Goal: Task Accomplishment & Management: Complete application form

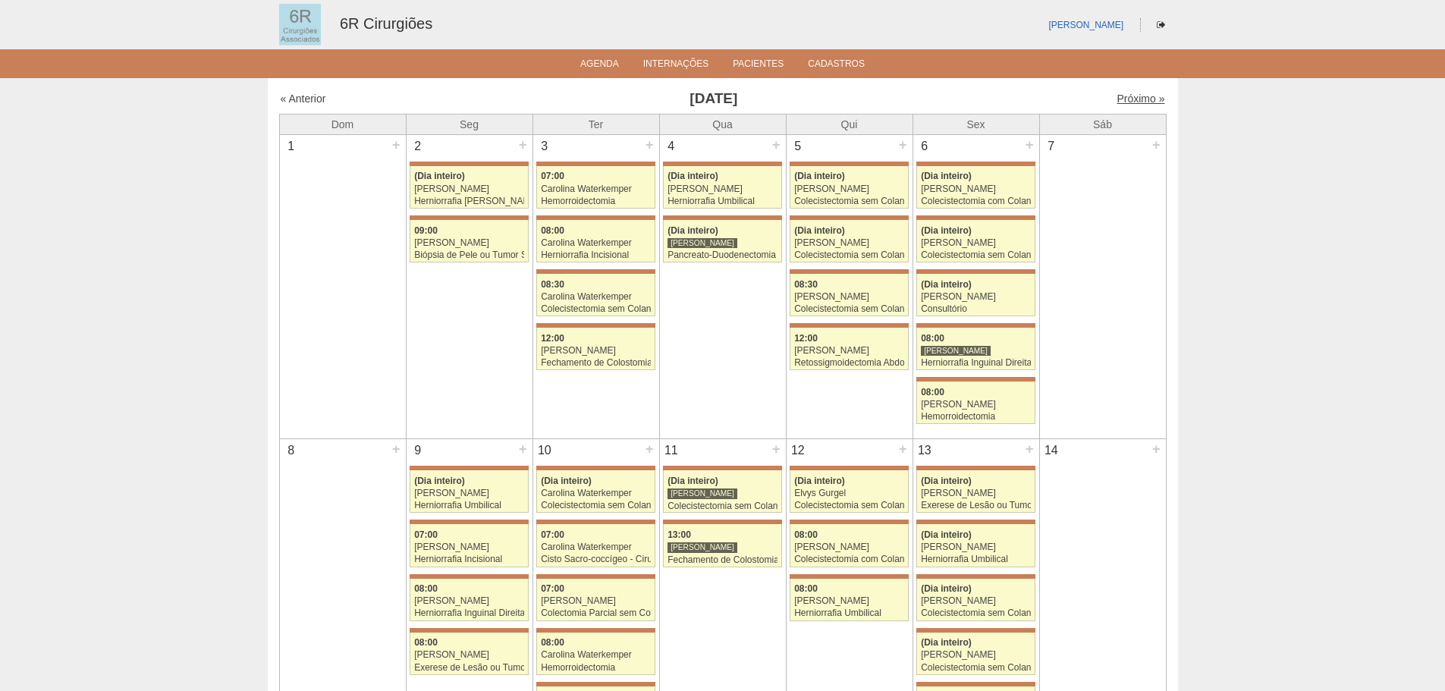
click at [1130, 93] on link "Próximo »" at bounding box center [1140, 99] width 48 height 12
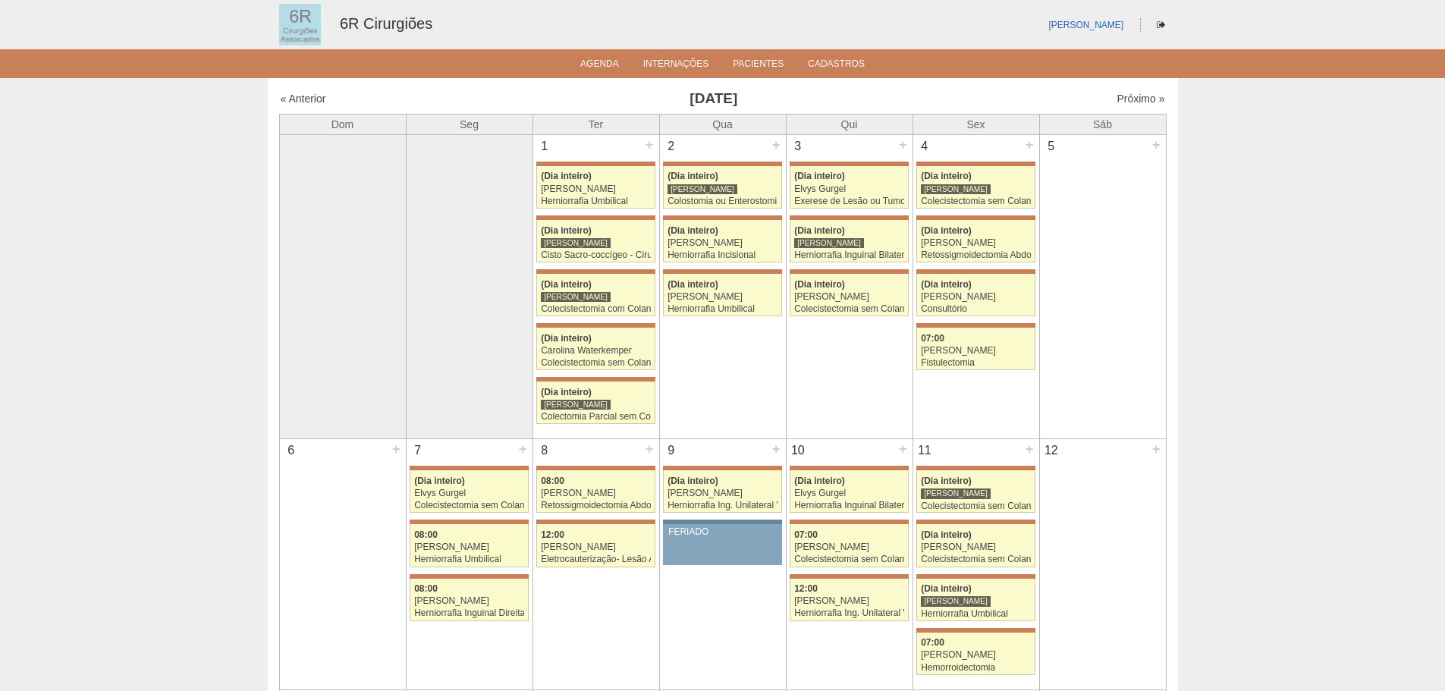
click at [1132, 91] on div "Próximo »" at bounding box center [1058, 98] width 212 height 15
click at [1131, 93] on link "Próximo »" at bounding box center [1140, 99] width 48 height 12
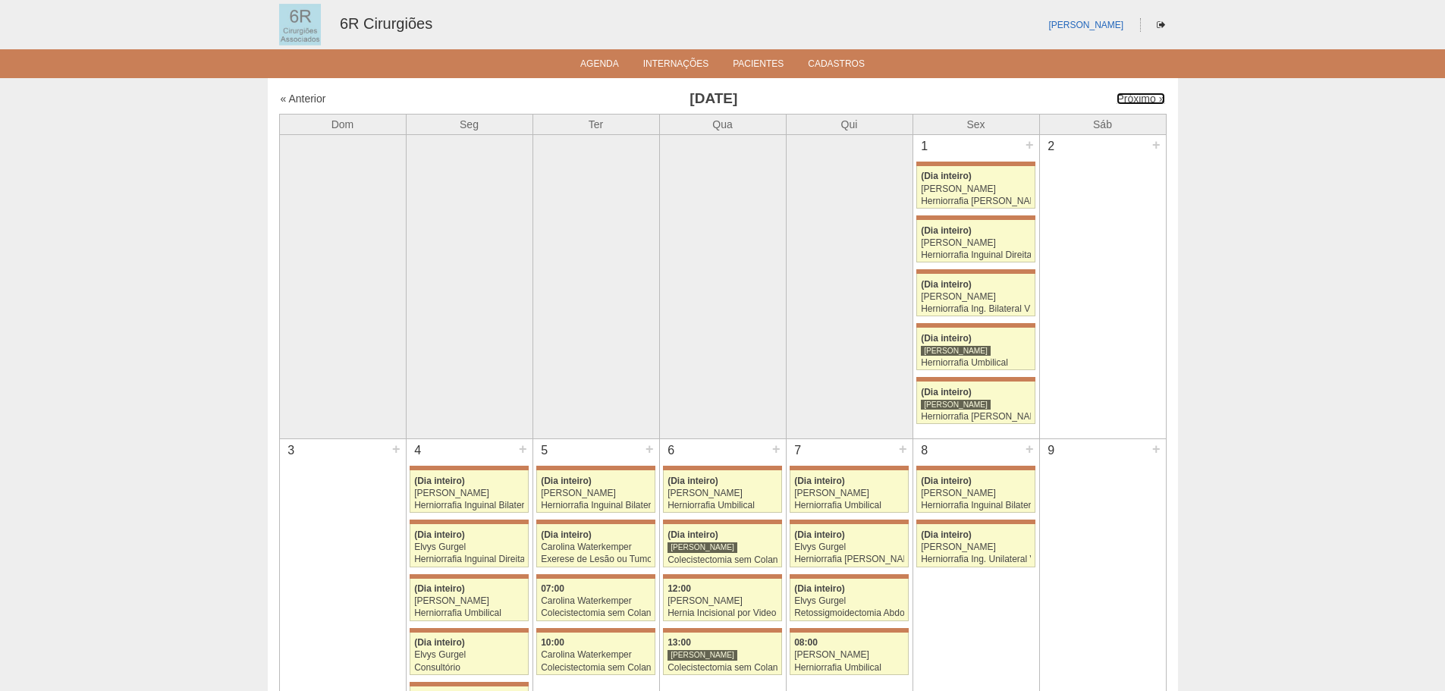
click at [1131, 93] on link "Próximo »" at bounding box center [1140, 99] width 48 height 12
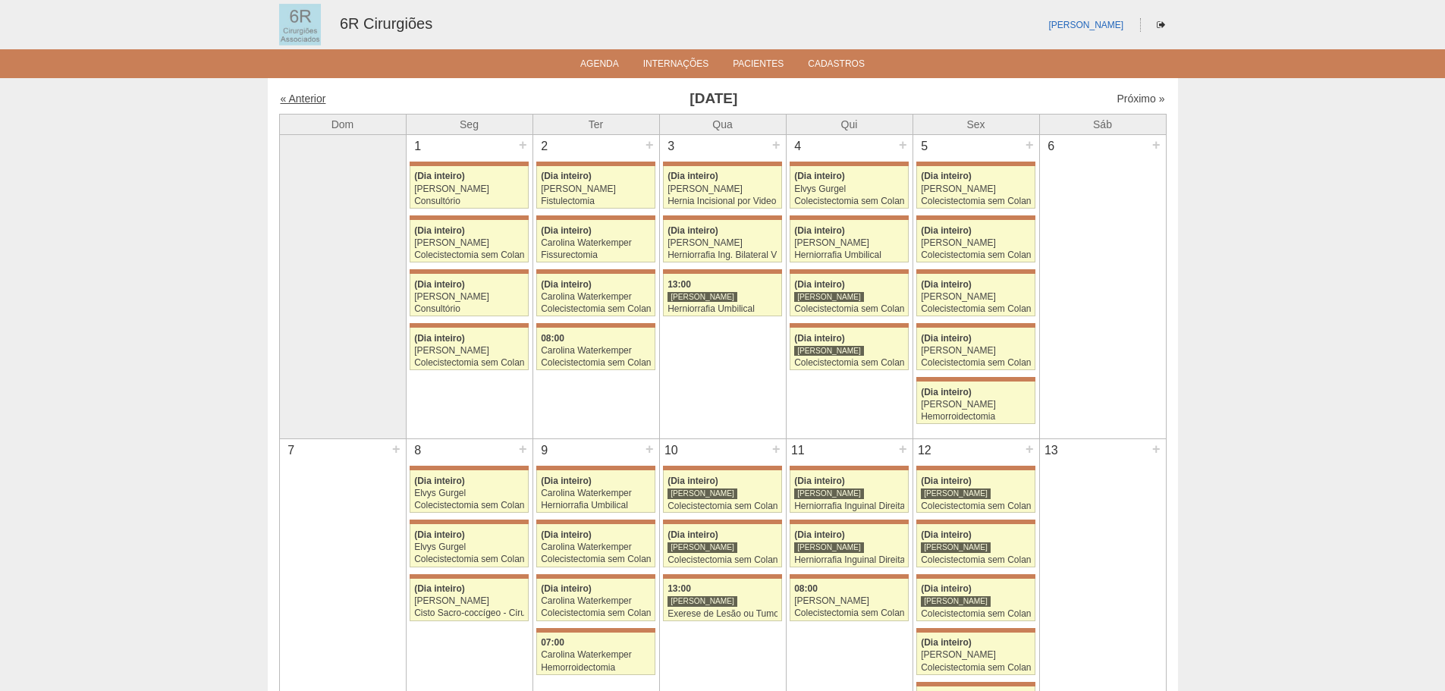
click at [282, 97] on link "« Anterior" at bounding box center [304, 99] width 46 height 12
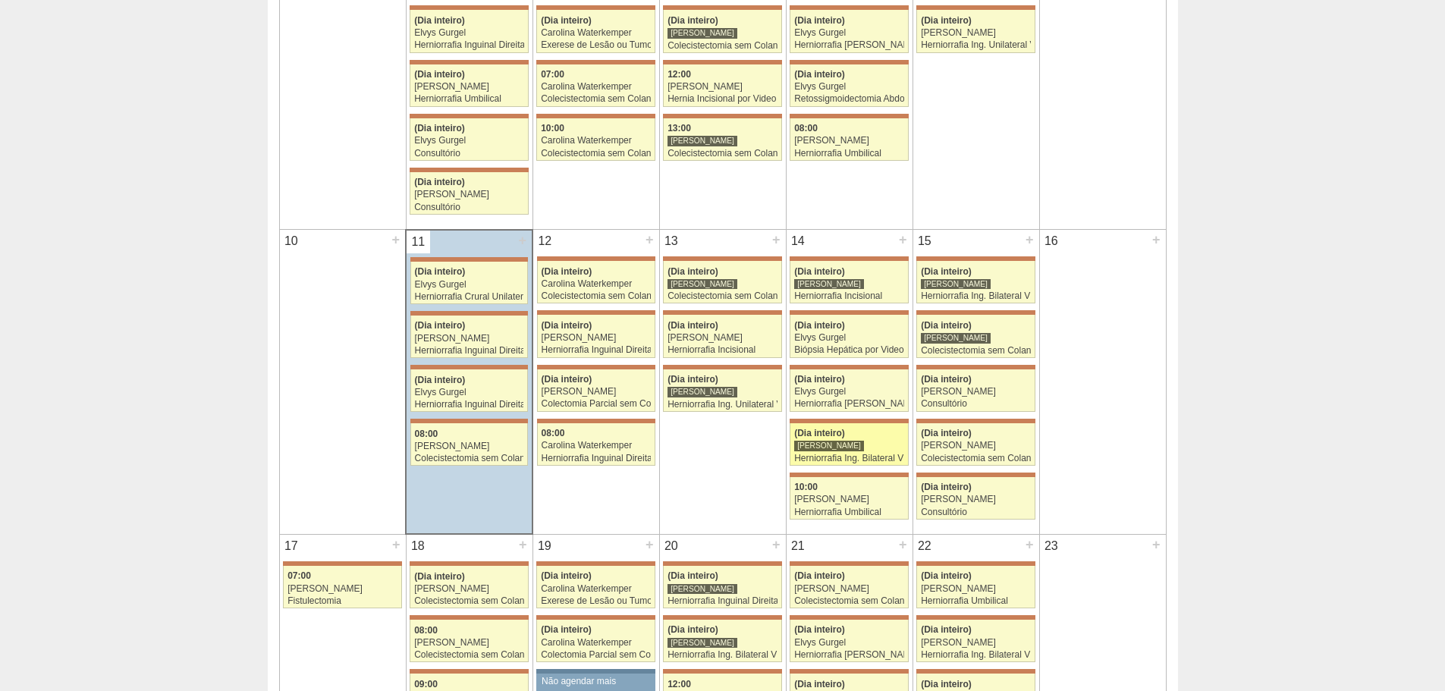
scroll to position [531, 0]
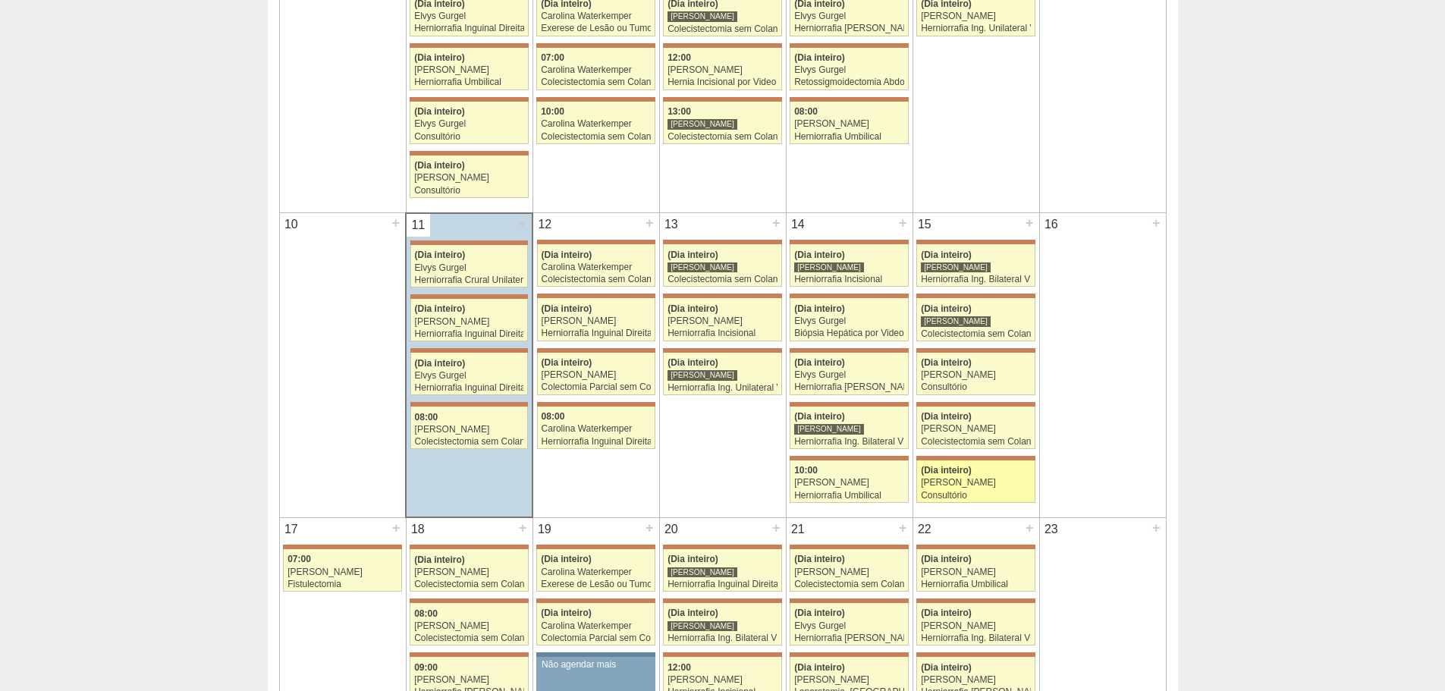
click at [971, 487] on div "[PERSON_NAME]" at bounding box center [976, 483] width 110 height 10
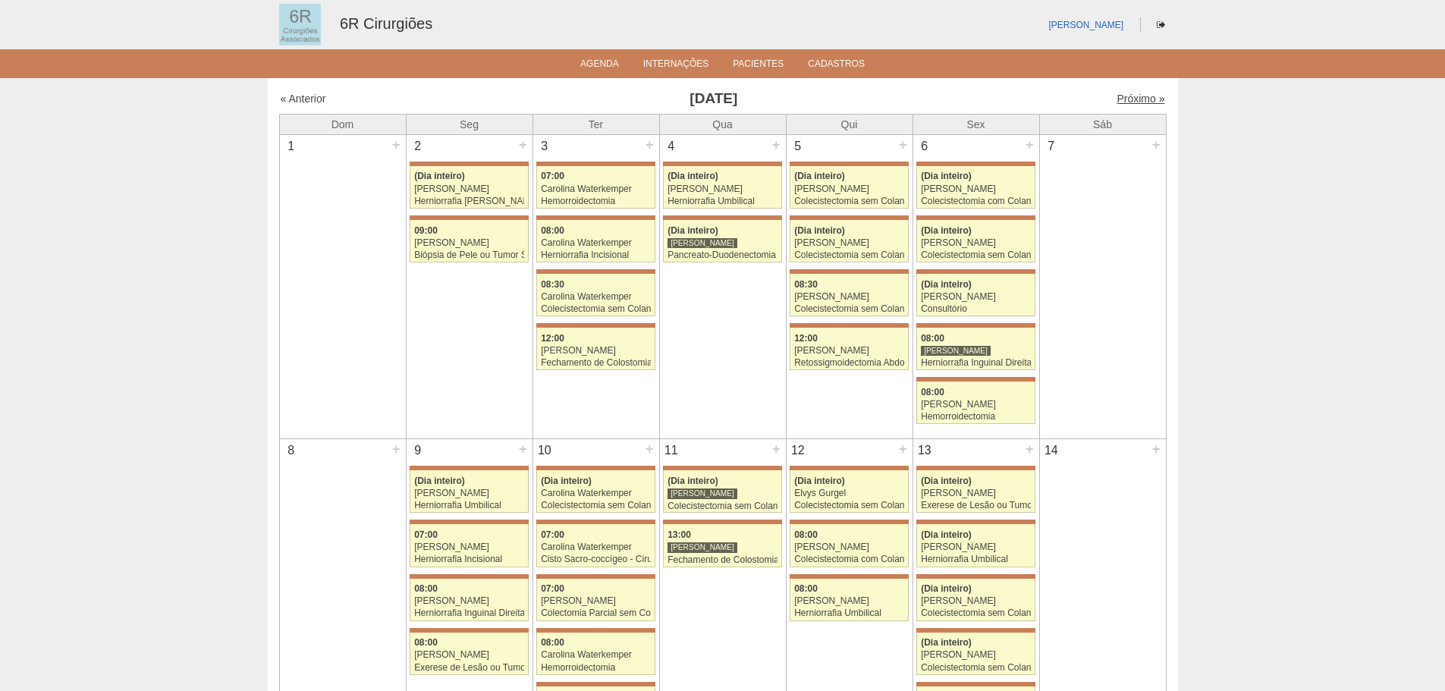
click at [1125, 97] on link "Próximo »" at bounding box center [1140, 99] width 48 height 12
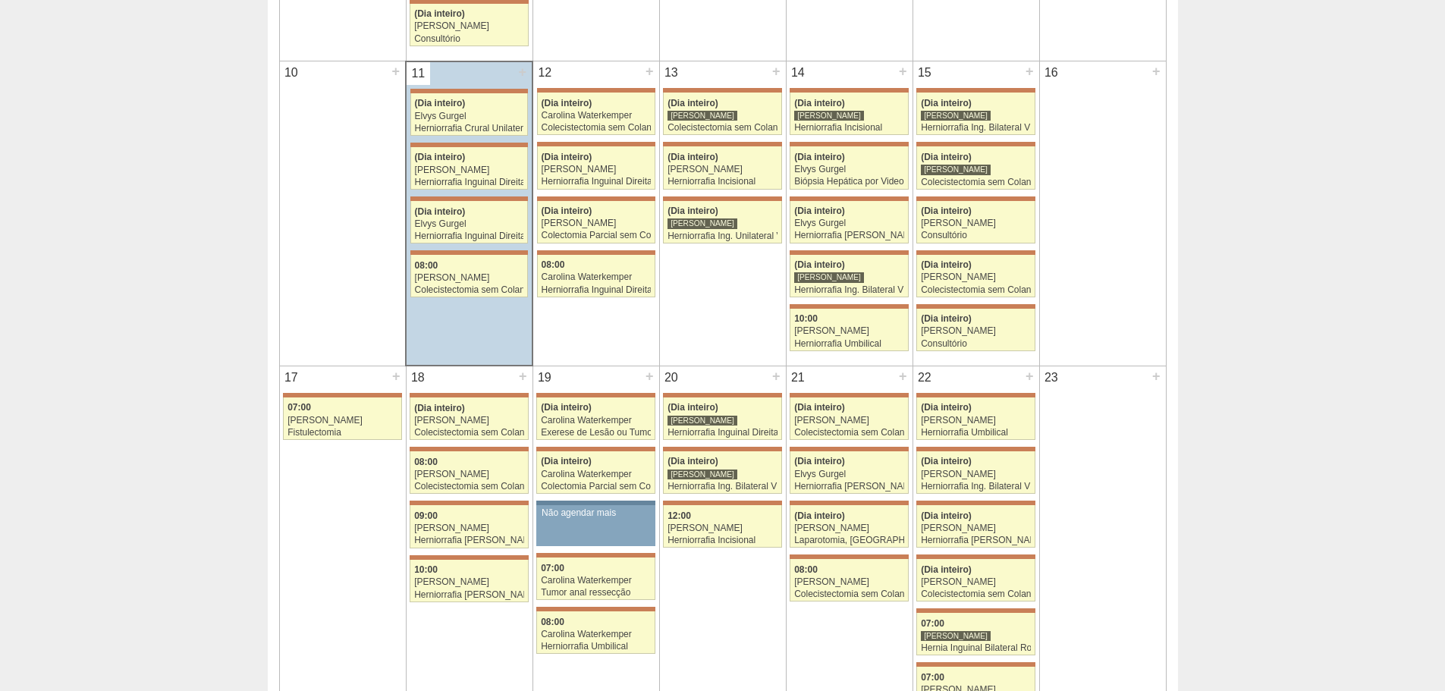
scroll to position [607, 0]
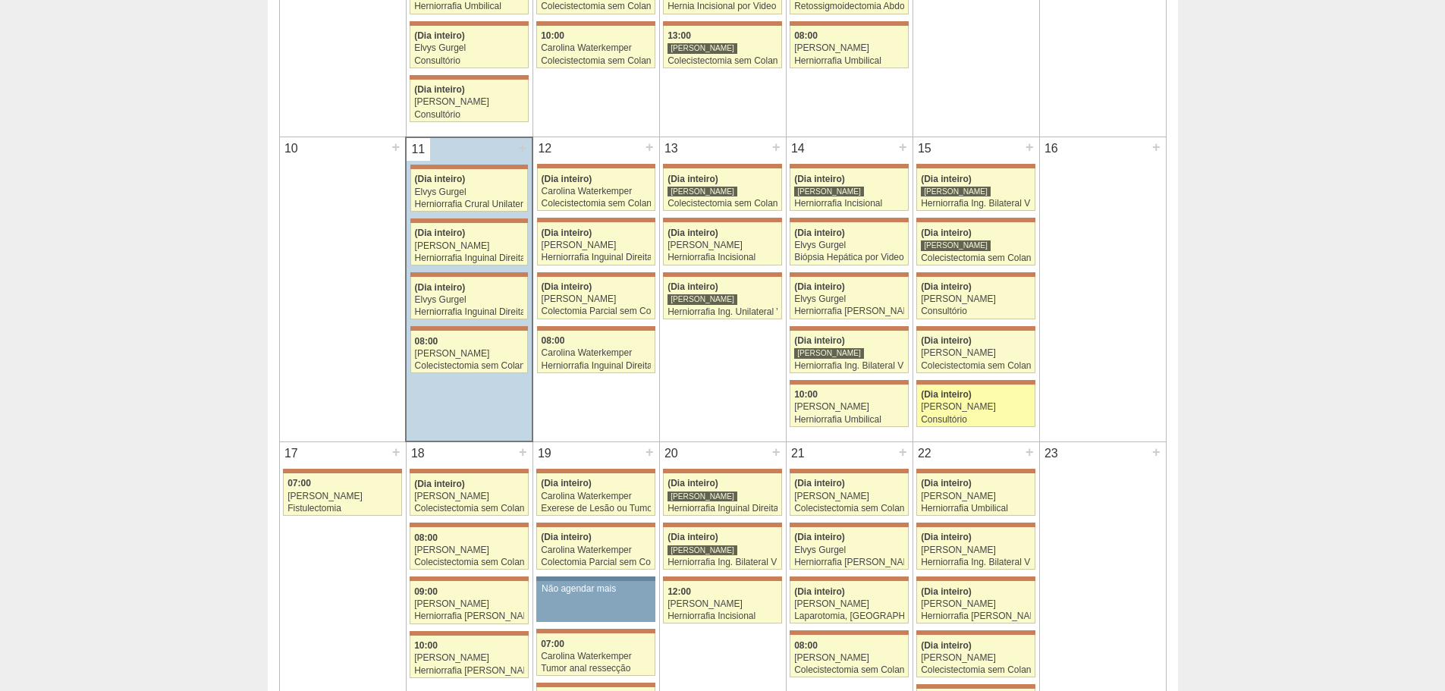
click at [971, 415] on div "Consultório" at bounding box center [976, 420] width 110 height 10
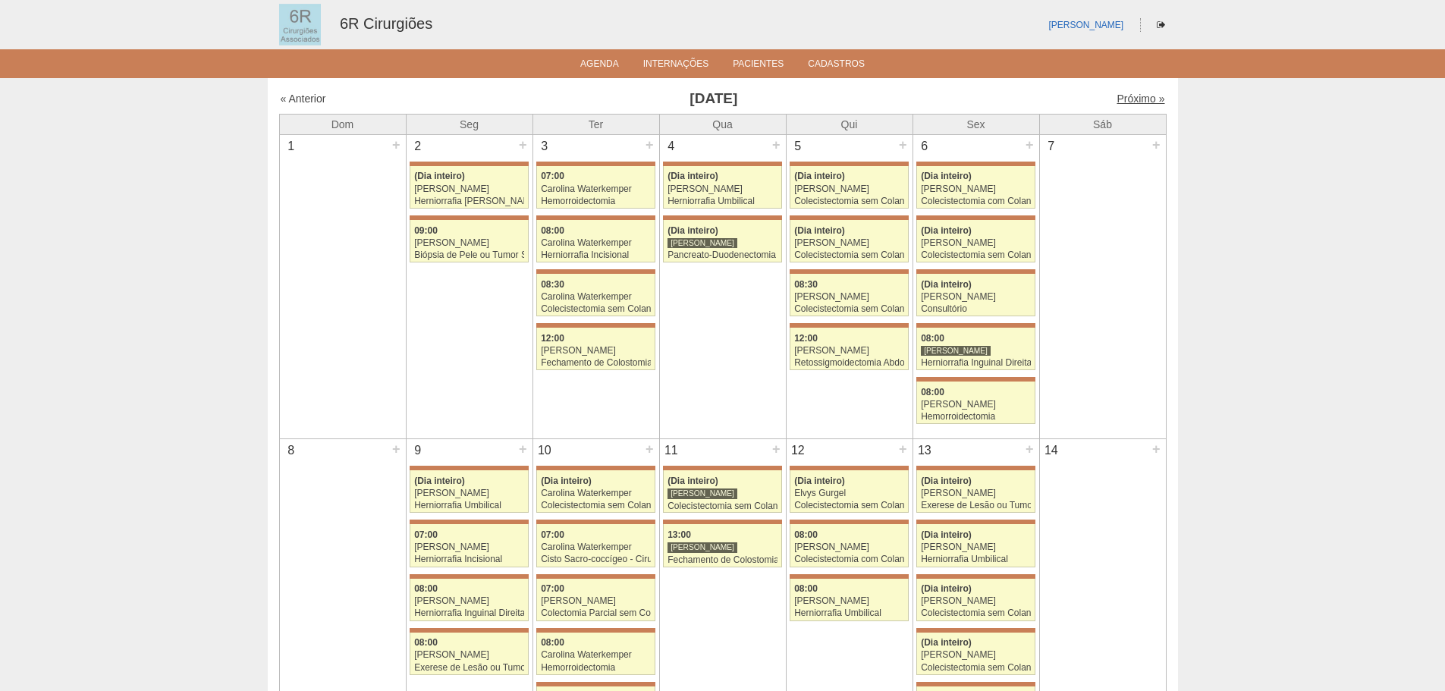
click at [1131, 93] on link "Próximo »" at bounding box center [1140, 99] width 48 height 12
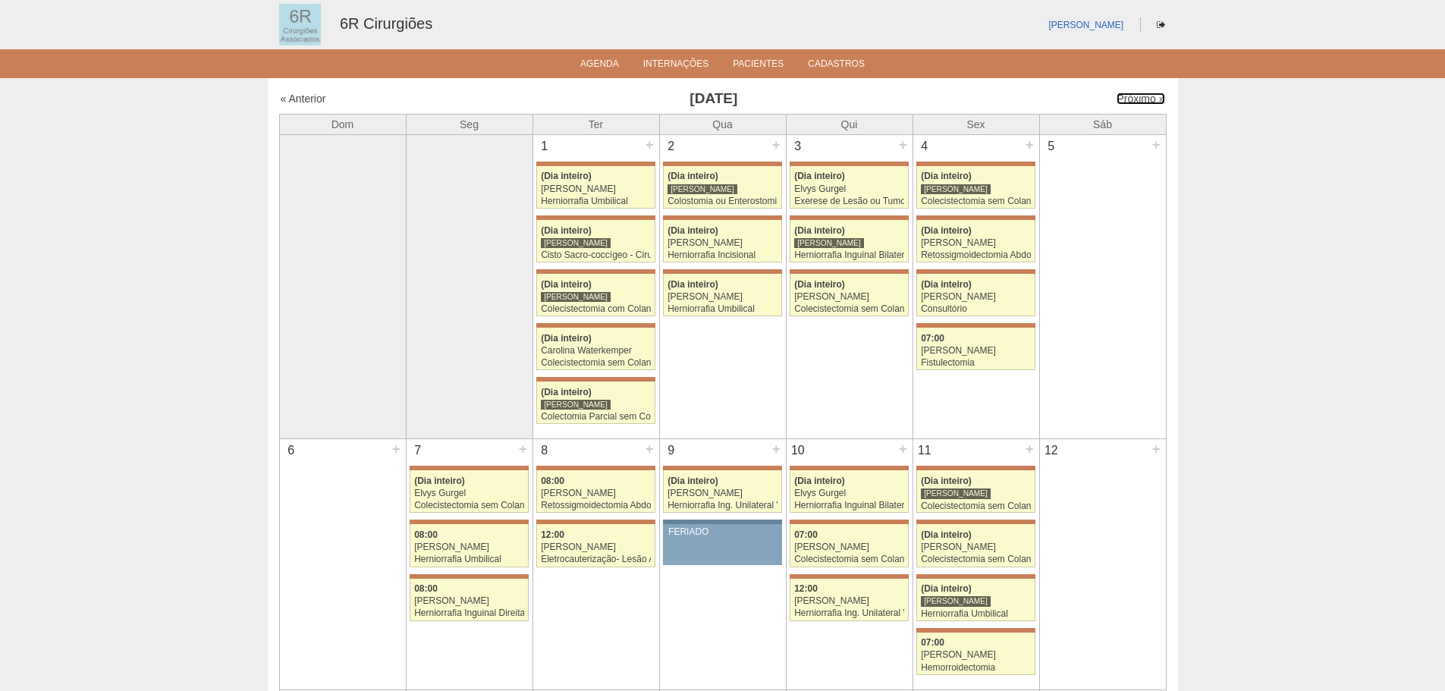
click at [1129, 96] on link "Próximo »" at bounding box center [1140, 99] width 48 height 12
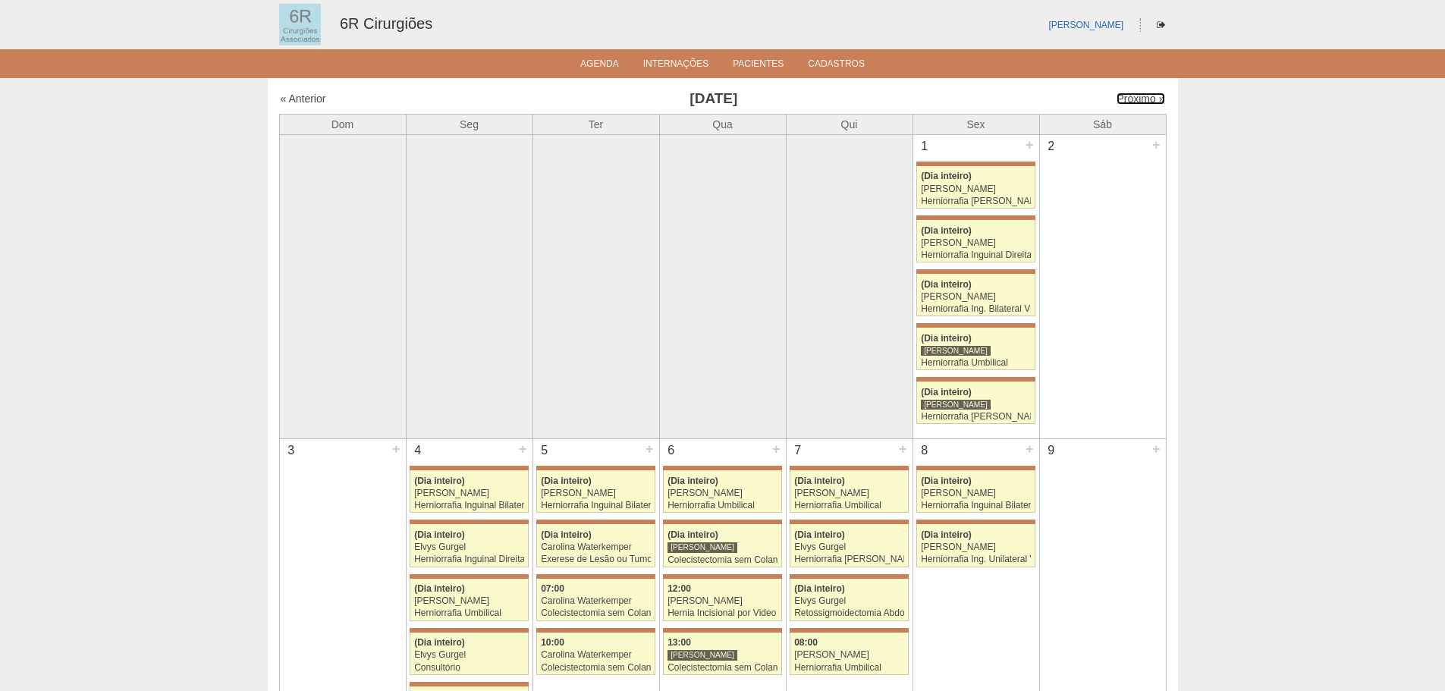
click at [1129, 96] on link "Próximo »" at bounding box center [1140, 99] width 48 height 12
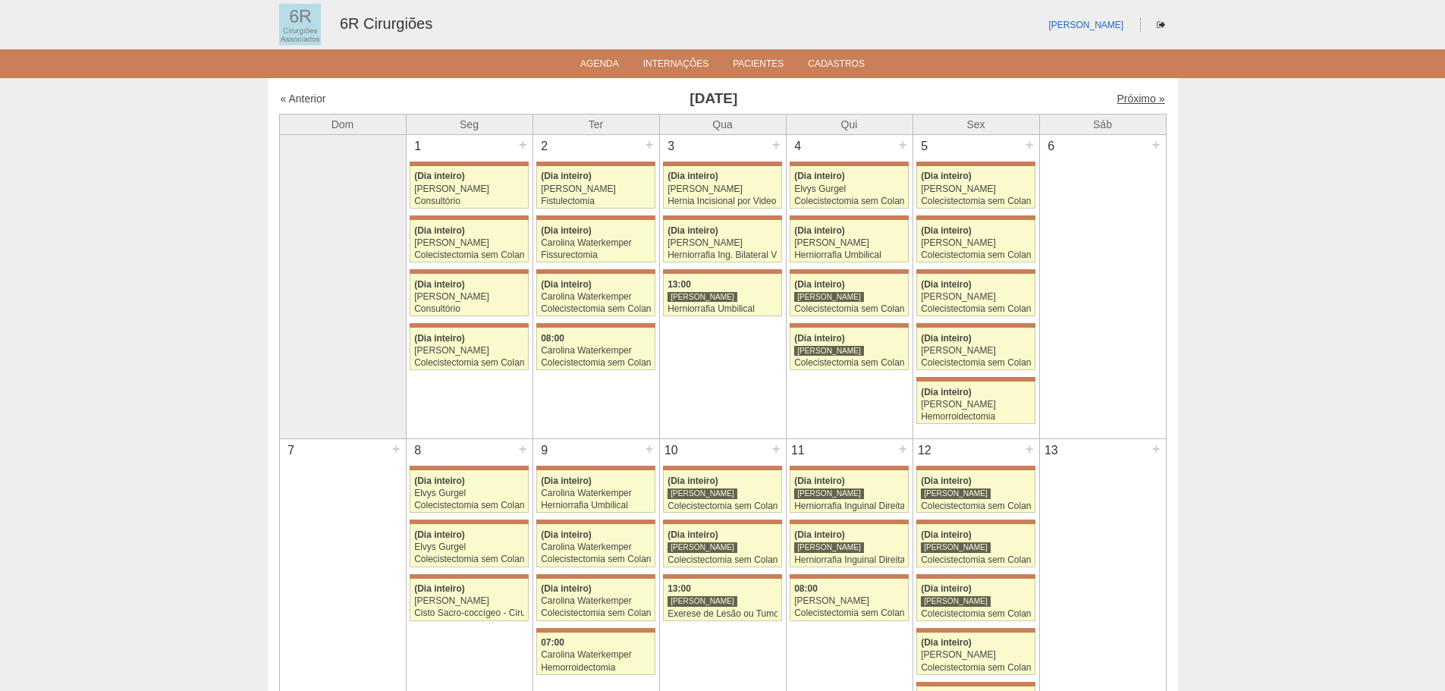
click at [1116, 103] on link "Próximo »" at bounding box center [1140, 99] width 48 height 12
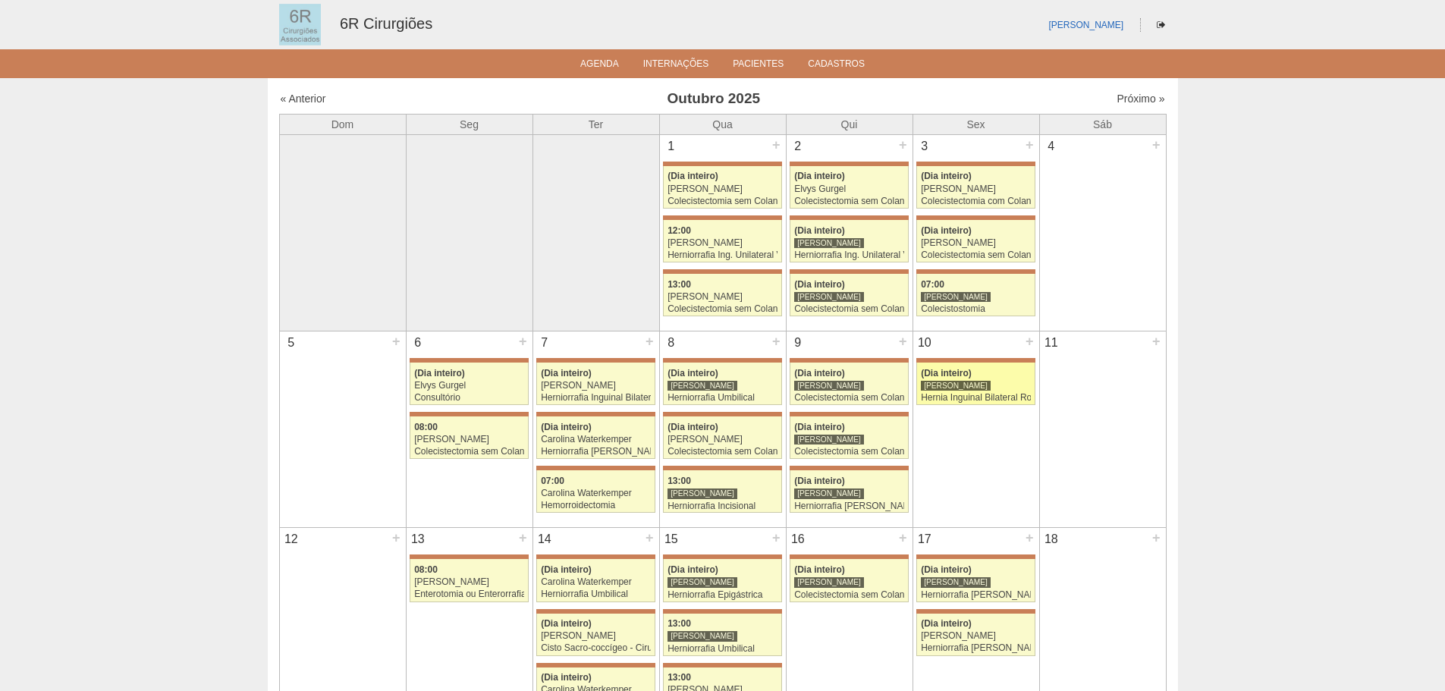
click at [1004, 400] on div "Hernia Inguinal Bilateral Robótica" at bounding box center [976, 398] width 110 height 10
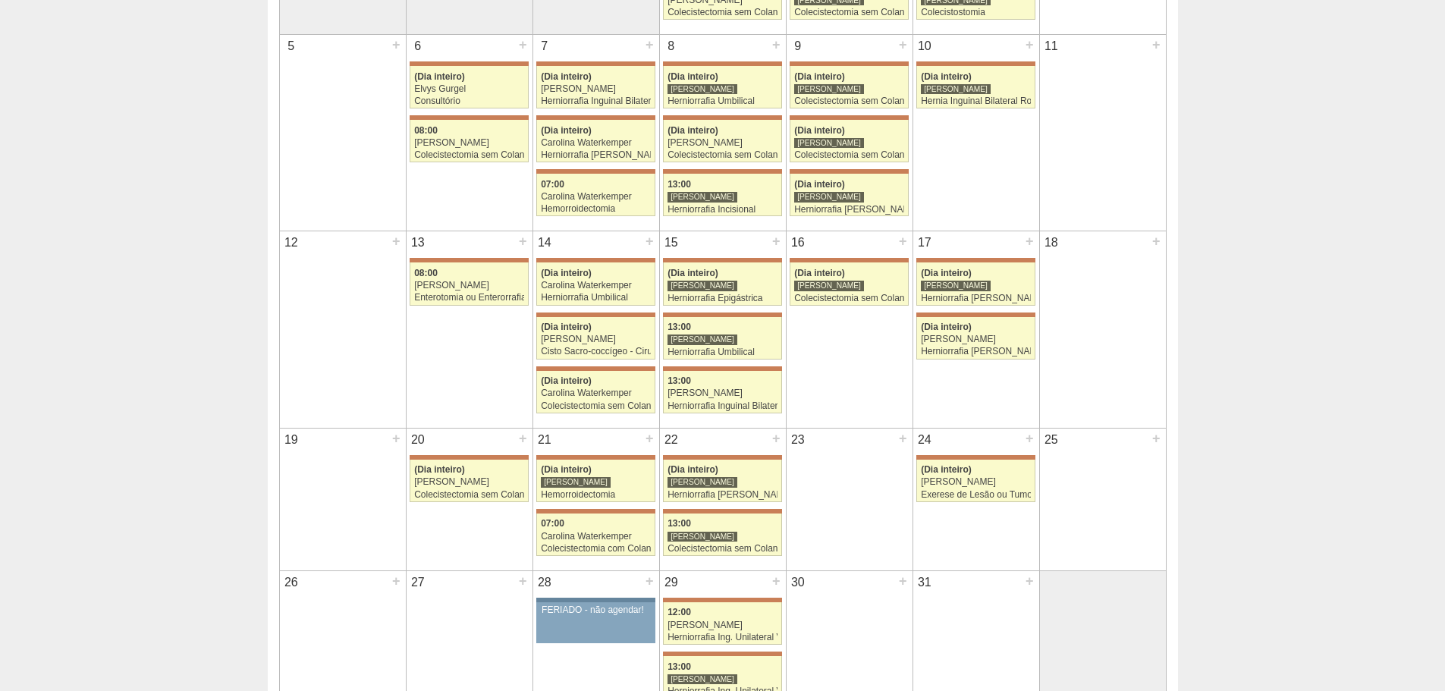
scroll to position [303, 0]
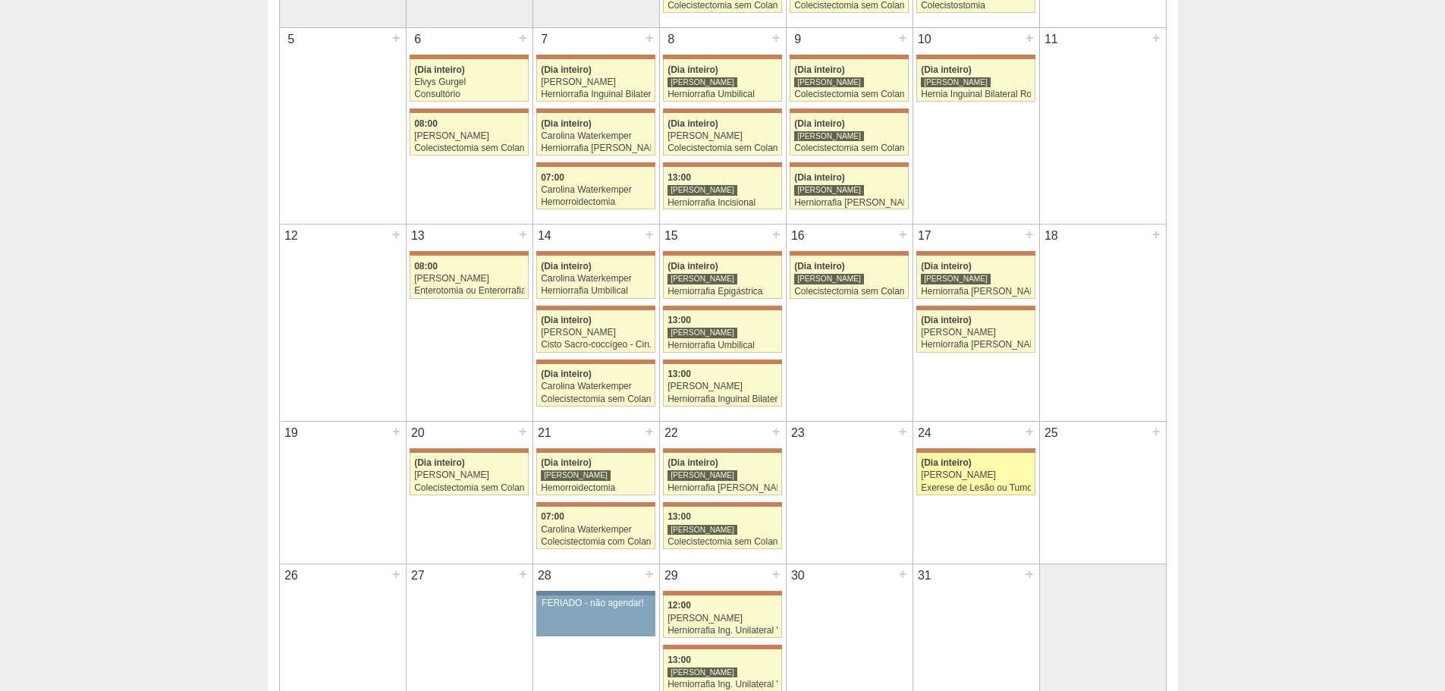
click at [993, 491] on div "Exerese de Lesão ou Tumor de Pele" at bounding box center [976, 488] width 110 height 10
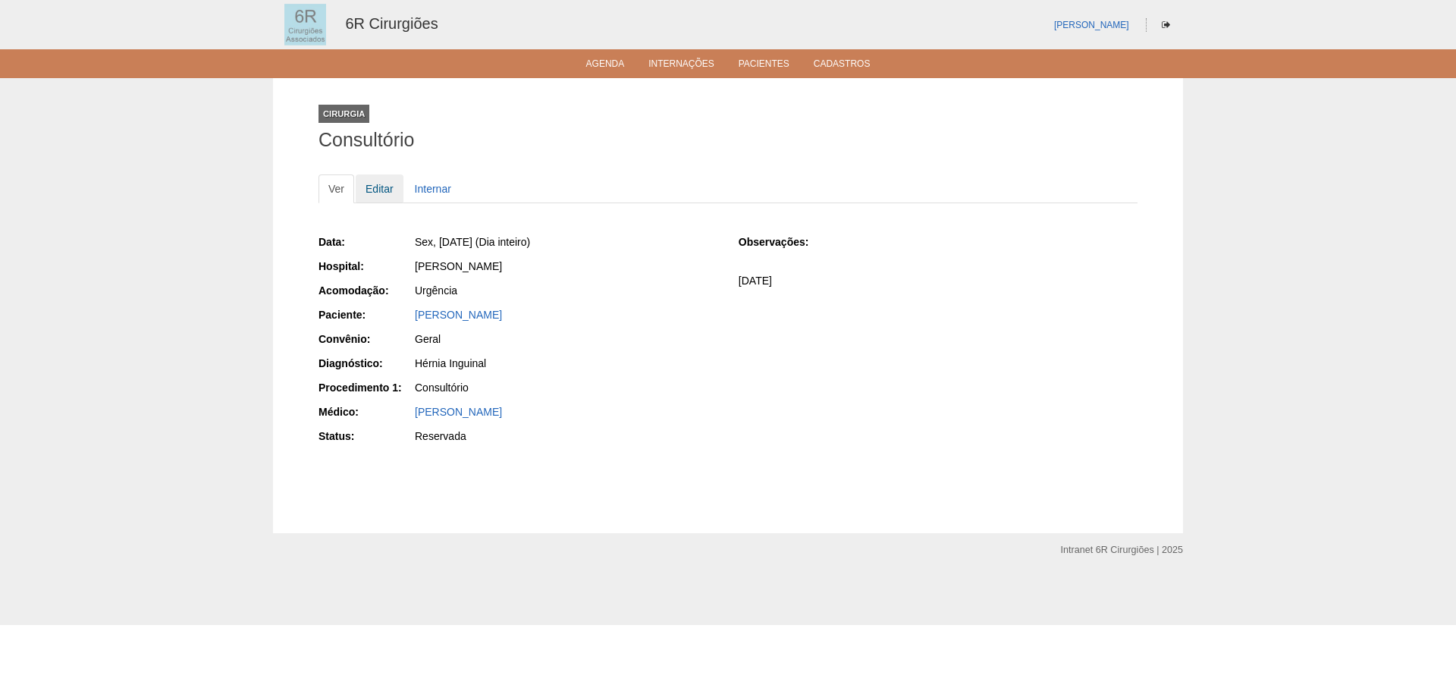
click at [367, 187] on link "Editar" at bounding box center [380, 188] width 48 height 29
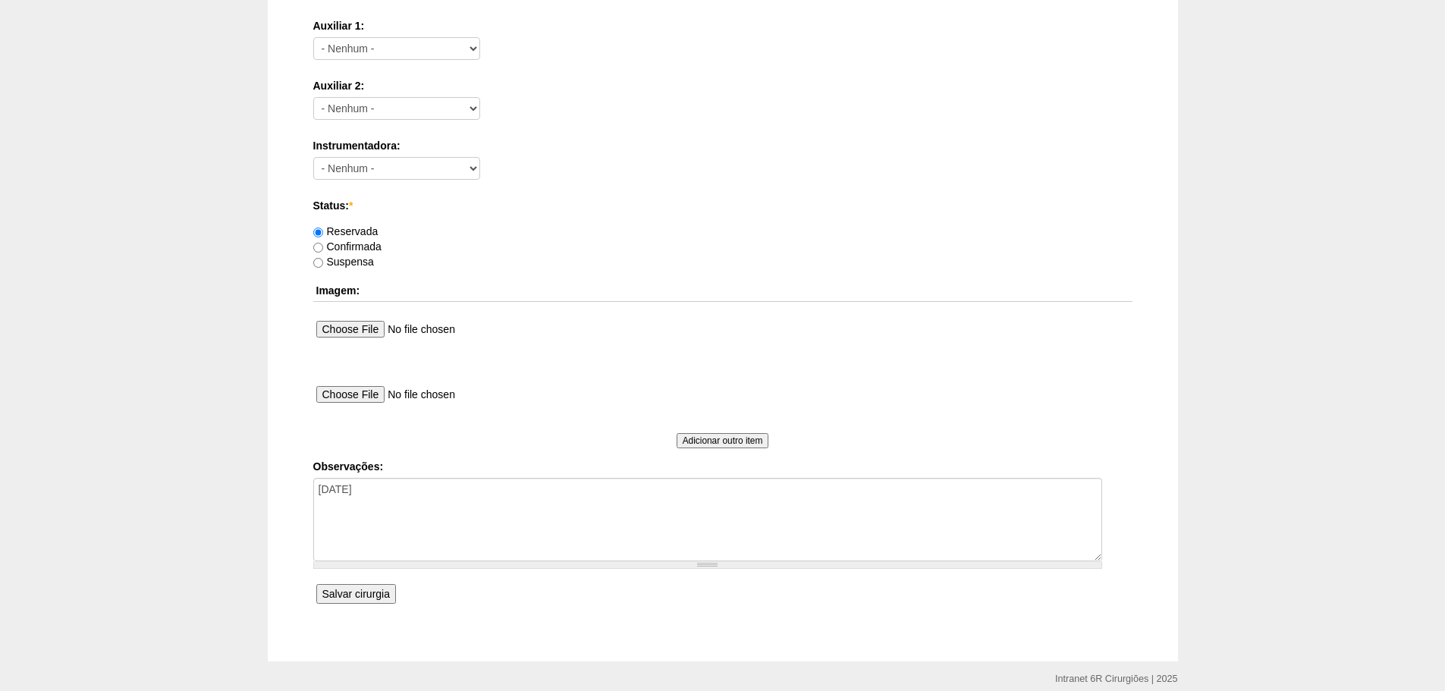
scroll to position [821, 0]
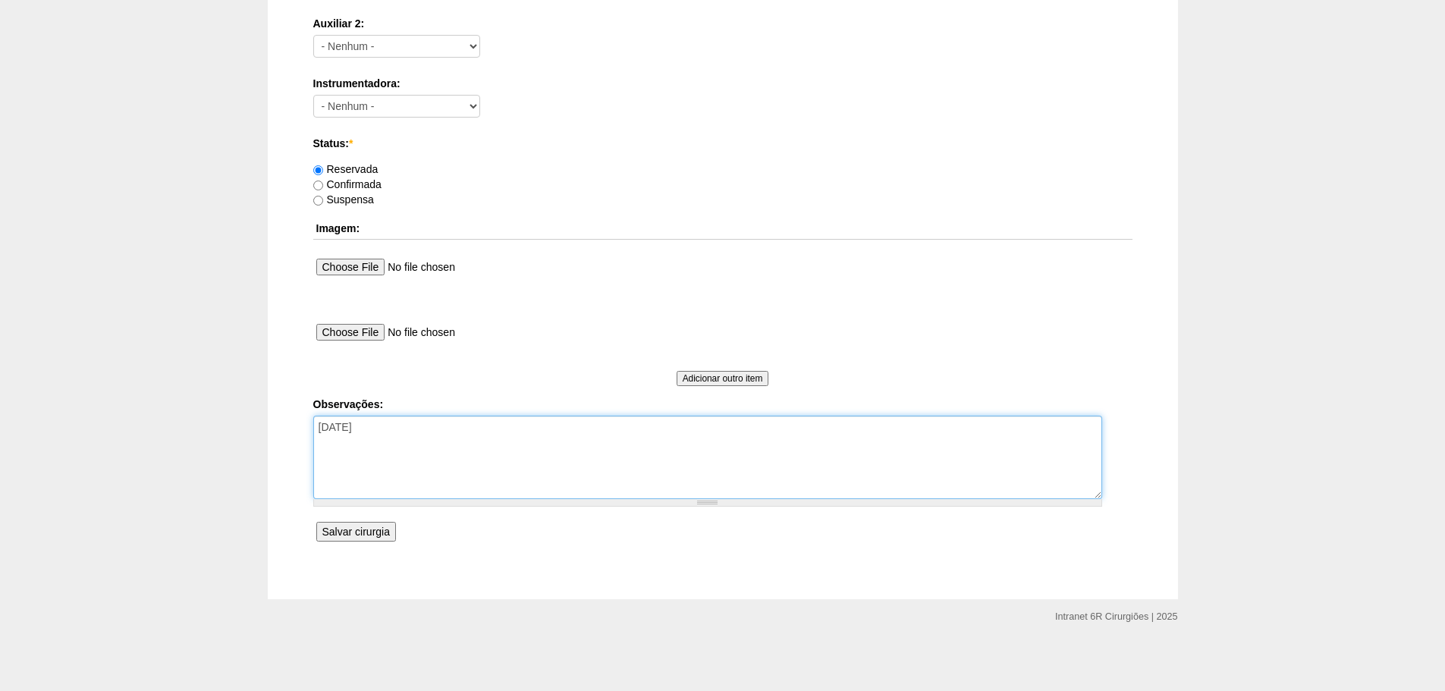
drag, startPoint x: 350, startPoint y: 434, endPoint x: 190, endPoint y: 434, distance: 160.8
type textarea "d"
type textarea "DR ACHILES, REMARCADO DE 15/08 PELO HOSPITAL POR FALTA DE LEITOS"
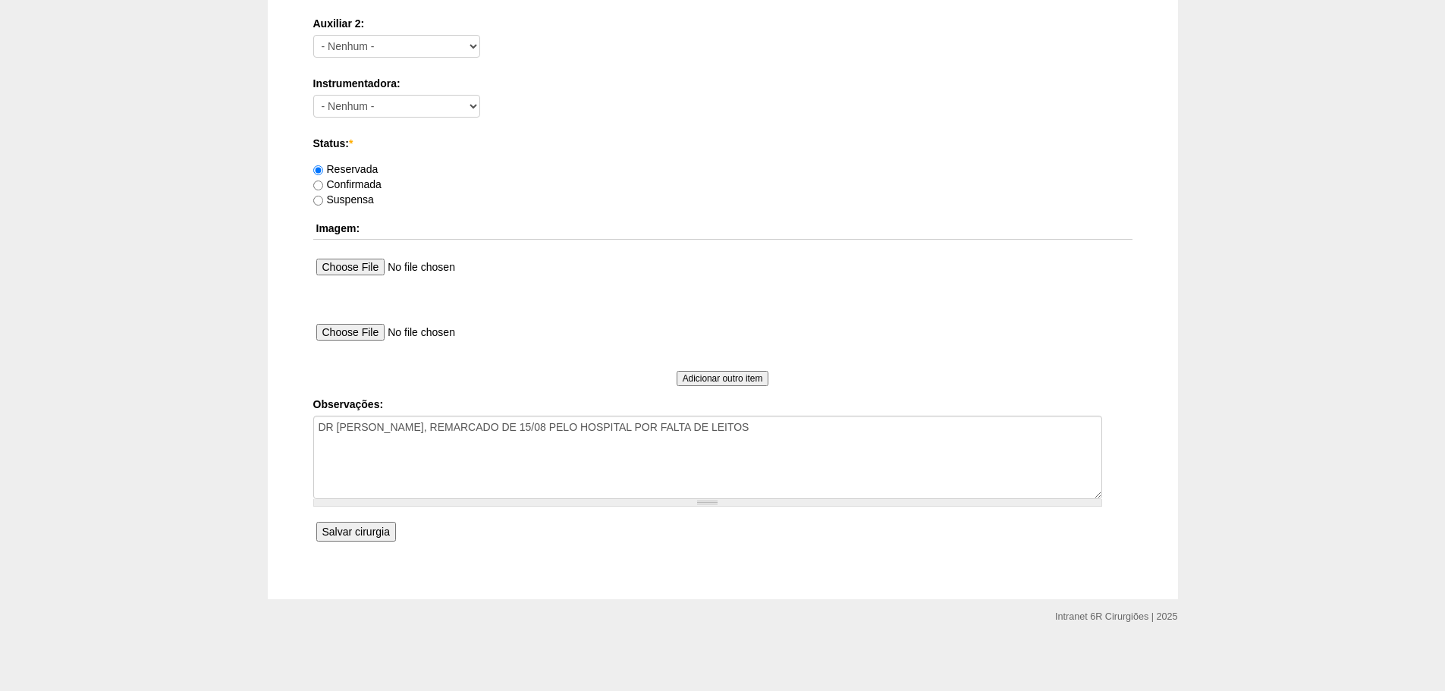
click at [385, 529] on input "Salvar cirurgia" at bounding box center [356, 532] width 80 height 20
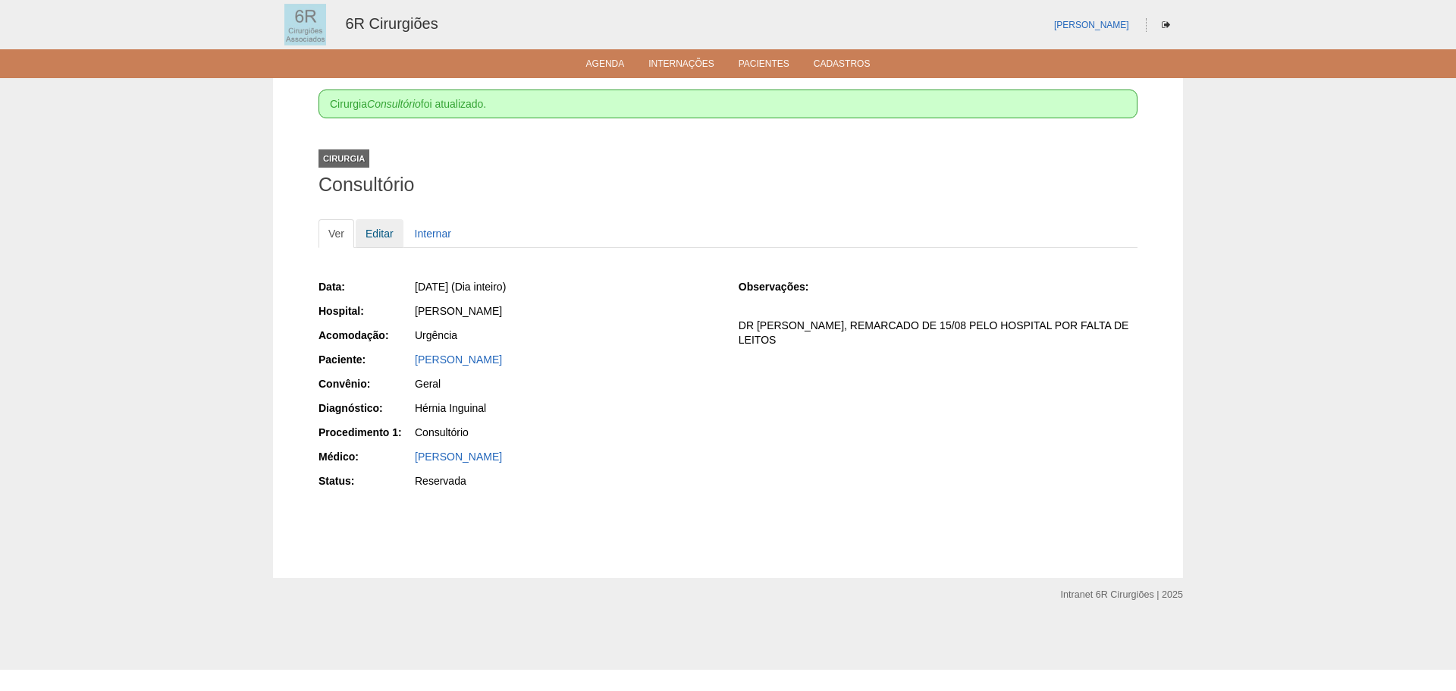
click at [379, 242] on link "Editar" at bounding box center [380, 233] width 48 height 29
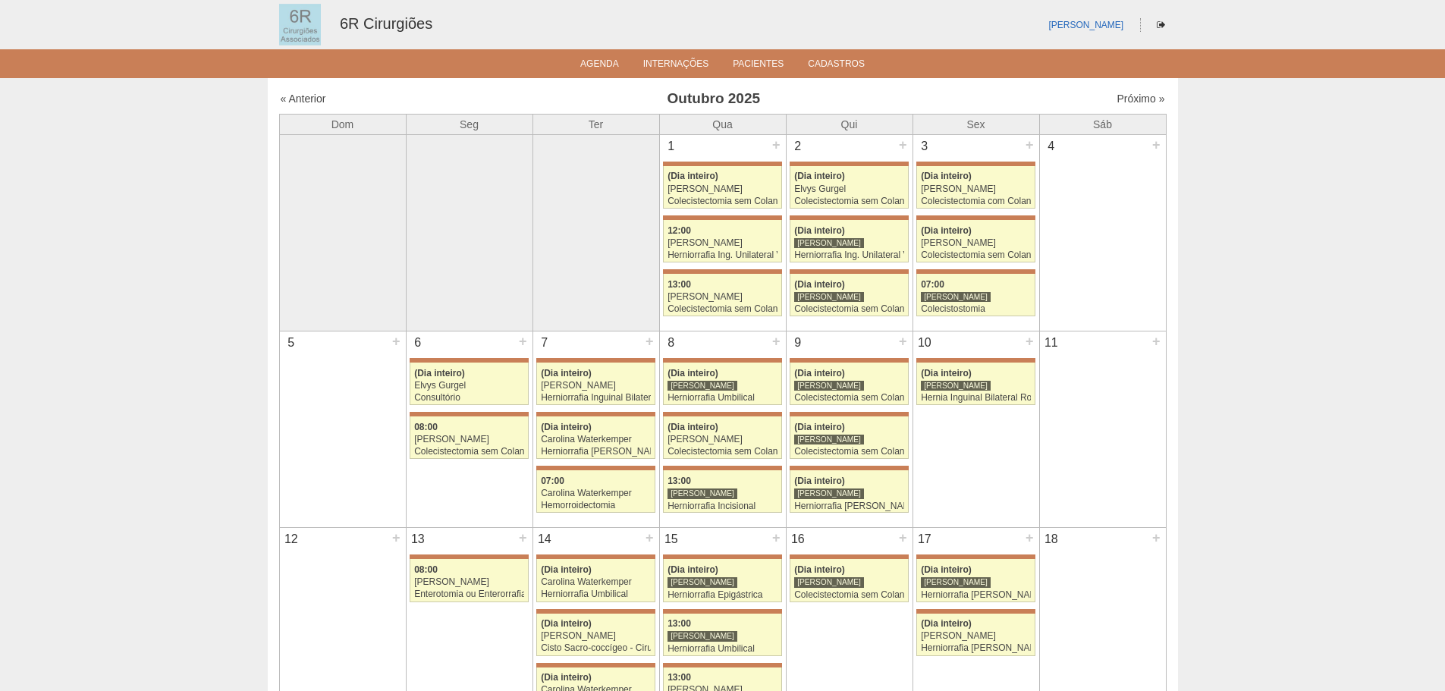
scroll to position [303, 0]
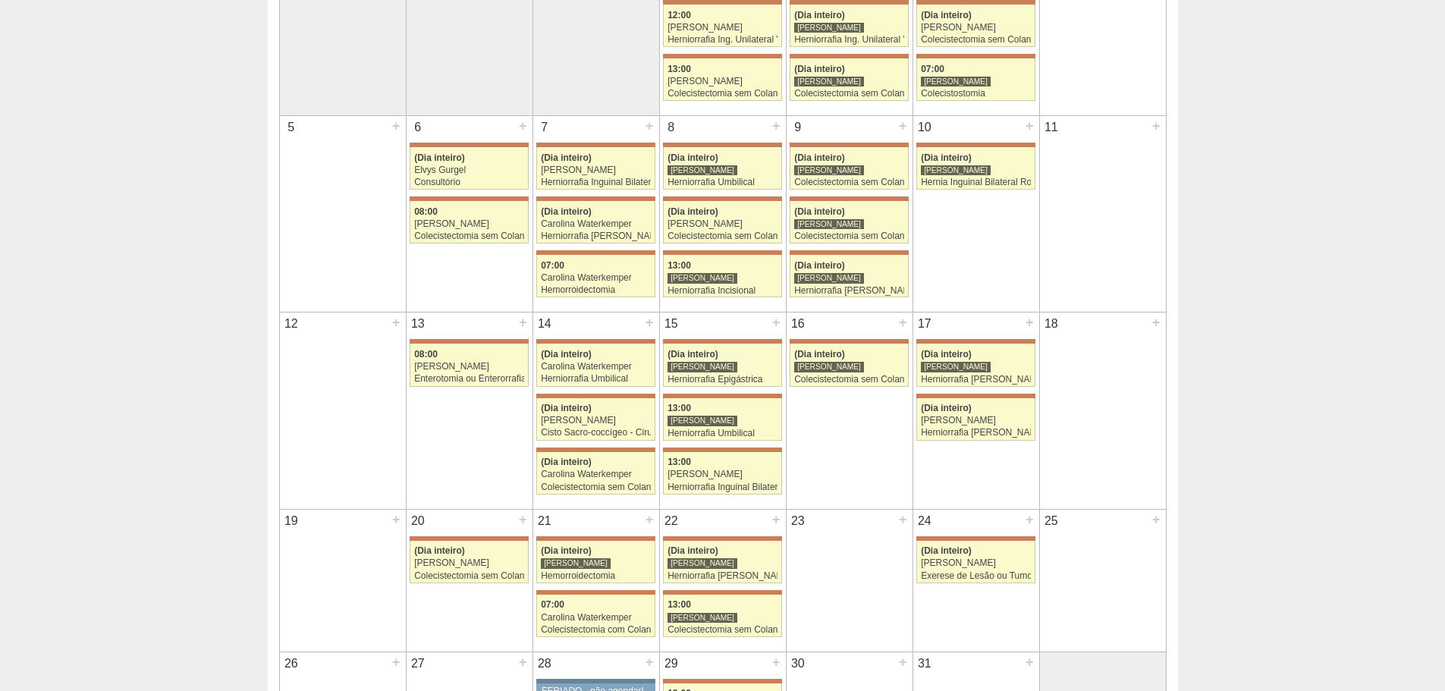
scroll to position [379, 0]
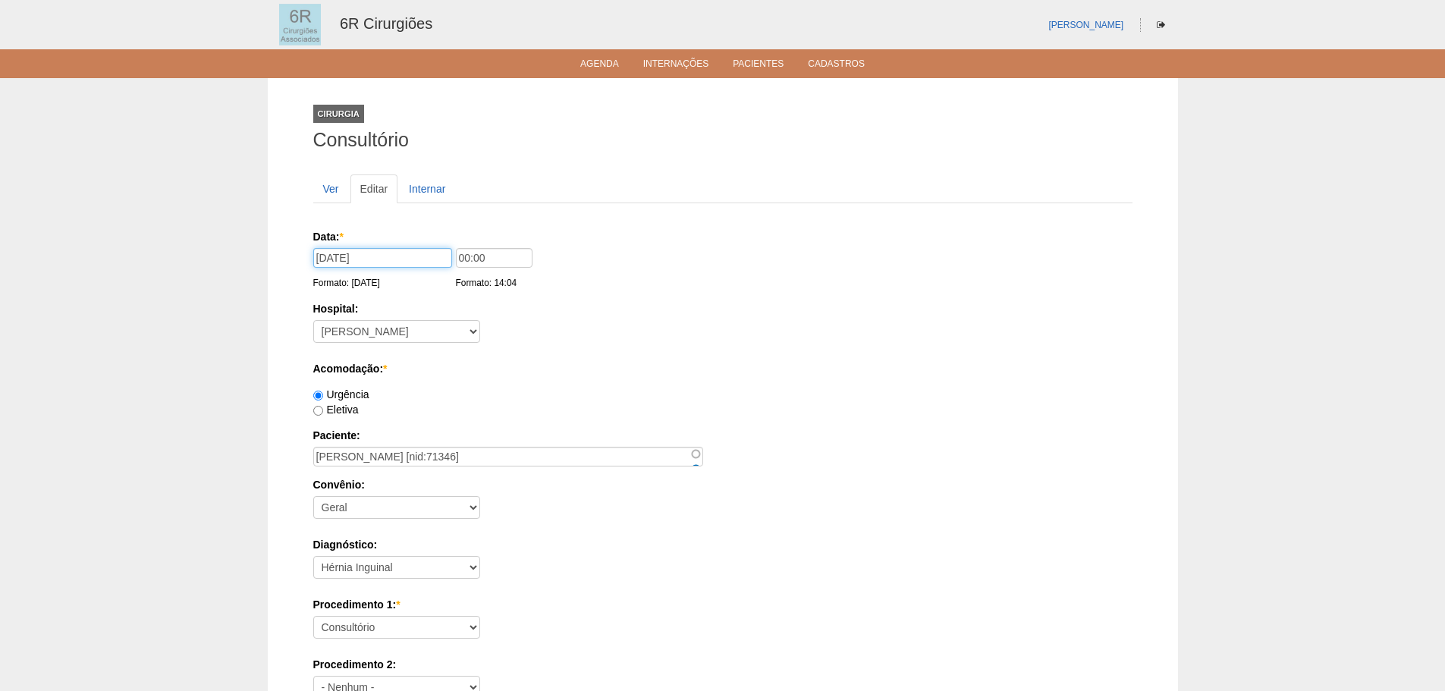
click at [326, 253] on input "15/08/2025" at bounding box center [382, 258] width 139 height 20
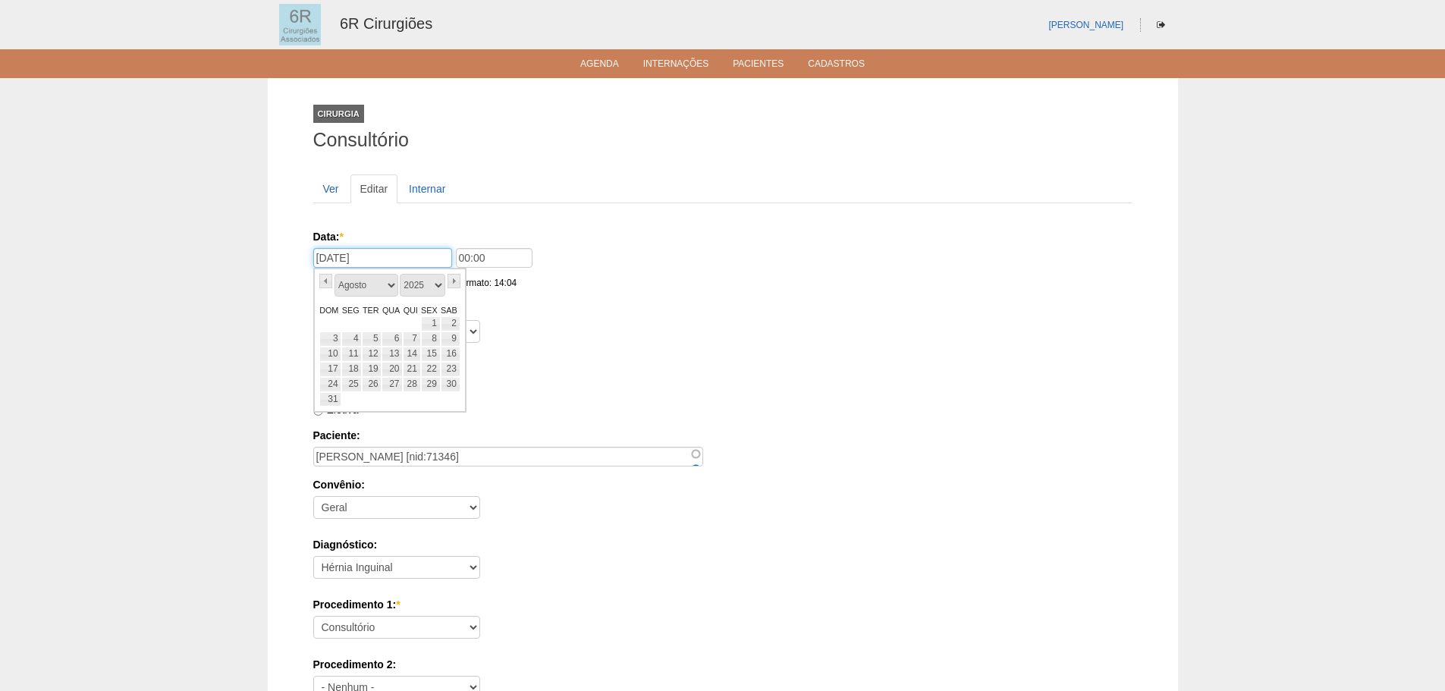
type input "24/10/2025"
click at [929, 412] on div "Eletiva" at bounding box center [722, 409] width 819 height 15
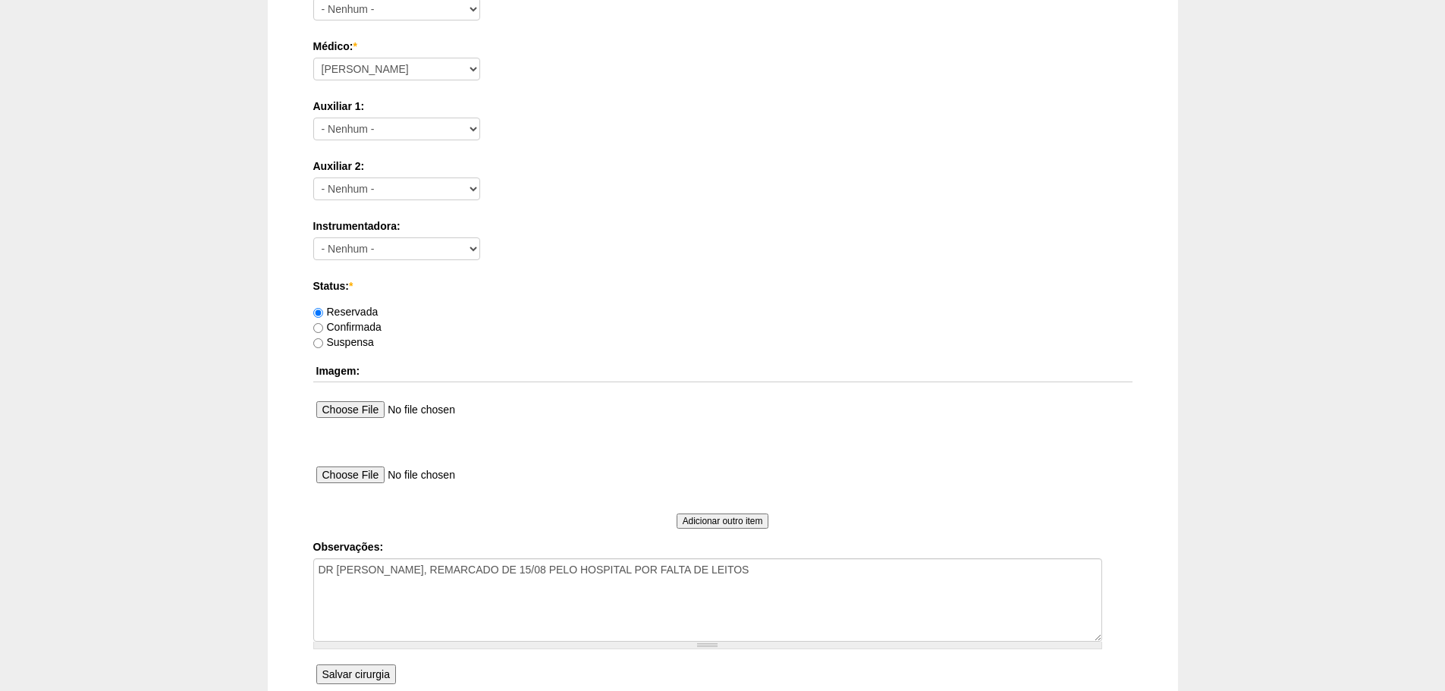
scroll to position [821, 0]
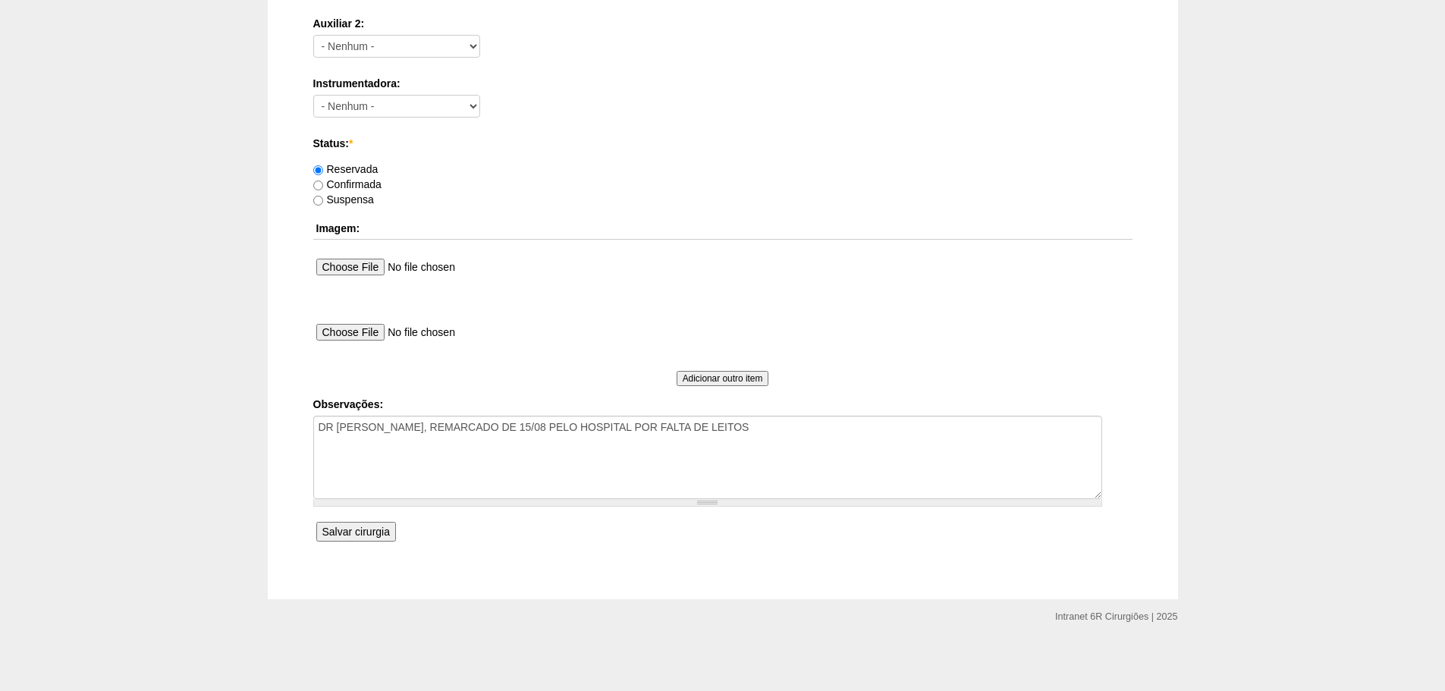
click at [344, 529] on input "Salvar cirurgia" at bounding box center [356, 532] width 80 height 20
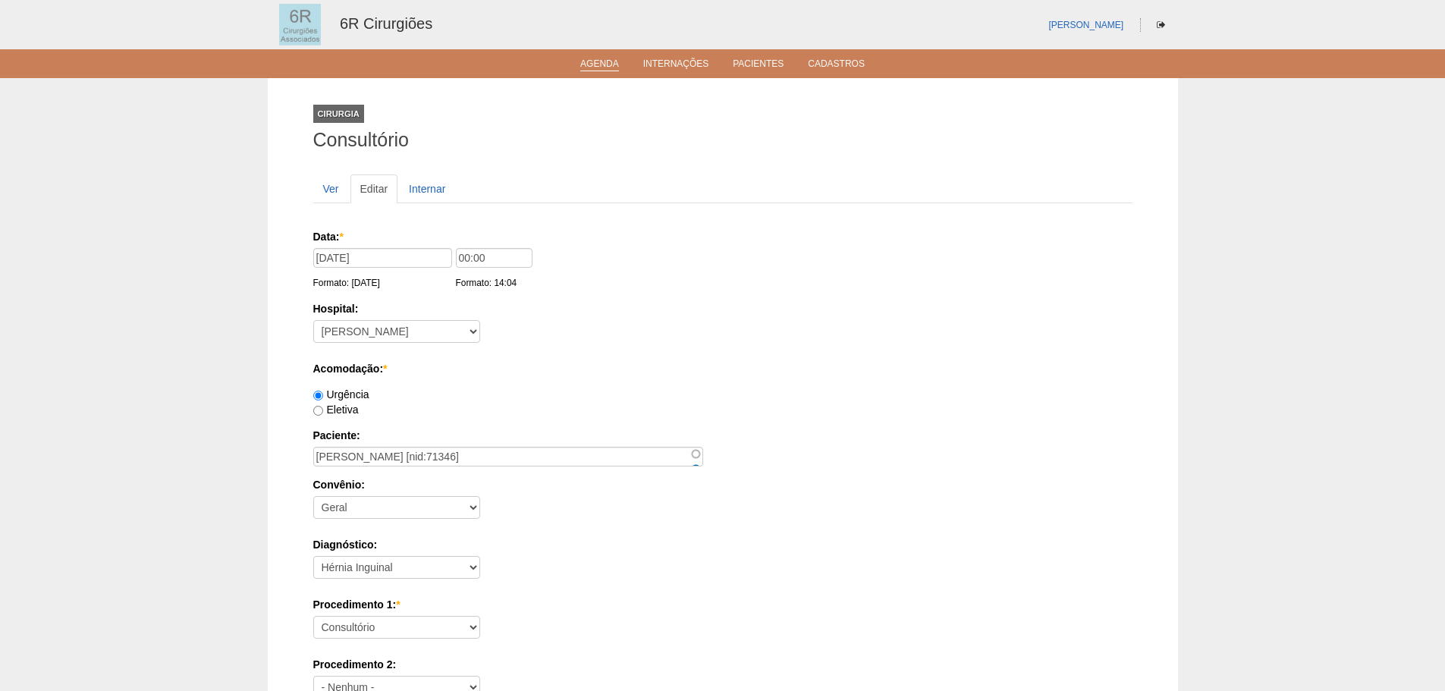
click at [592, 61] on link "Agenda" at bounding box center [599, 64] width 39 height 13
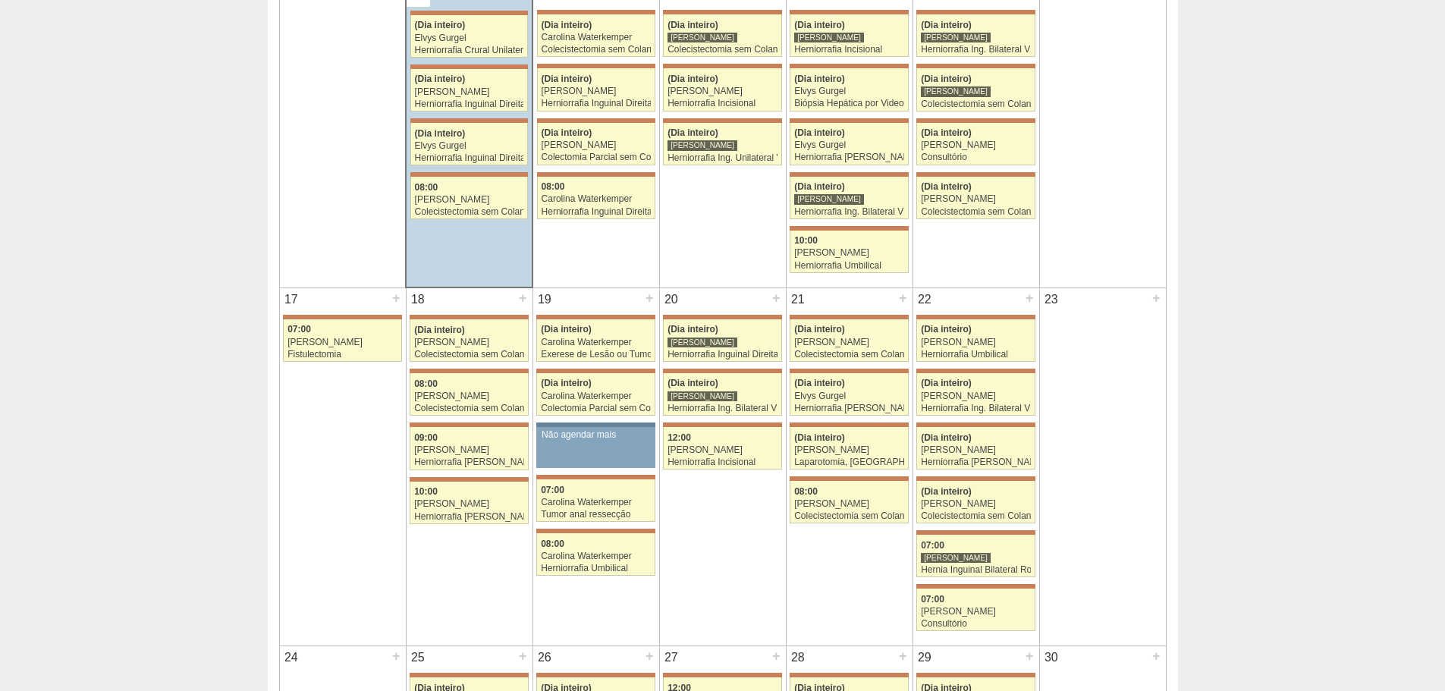
scroll to position [607, 0]
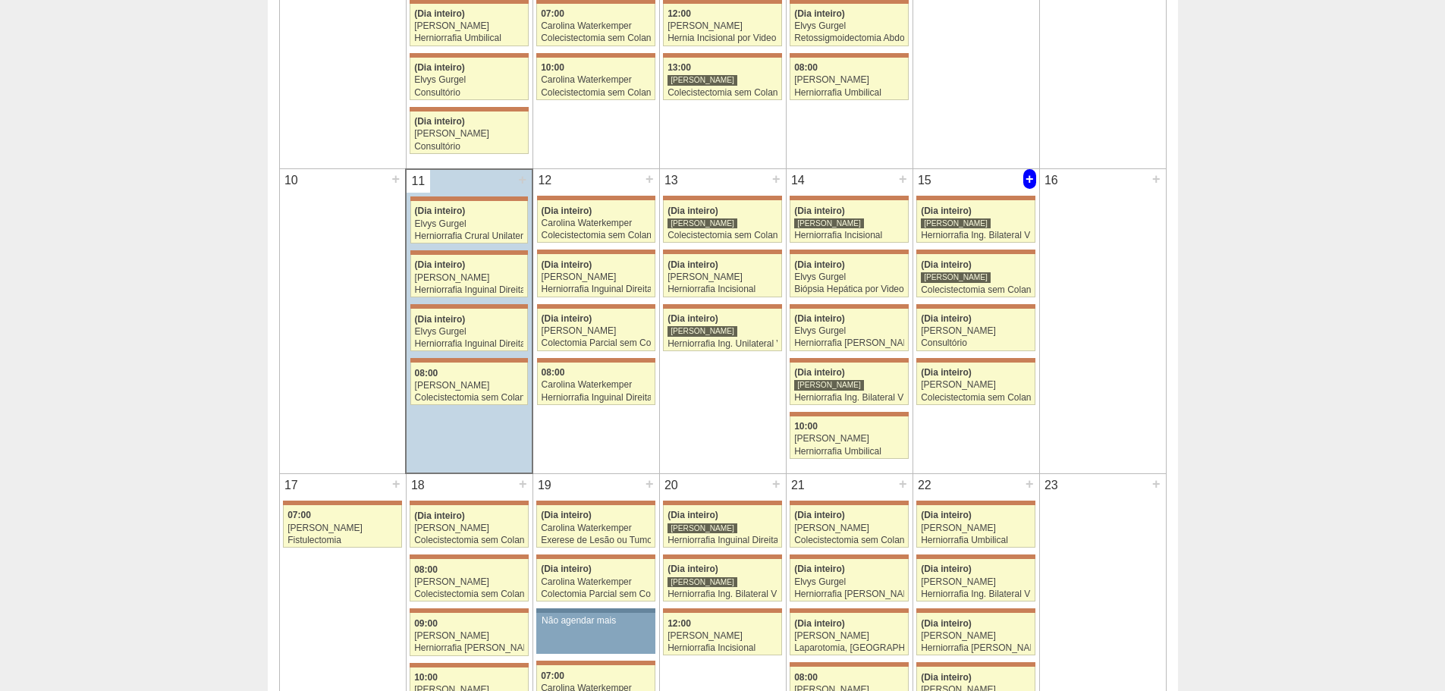
click at [1028, 178] on div "+" at bounding box center [1029, 179] width 13 height 20
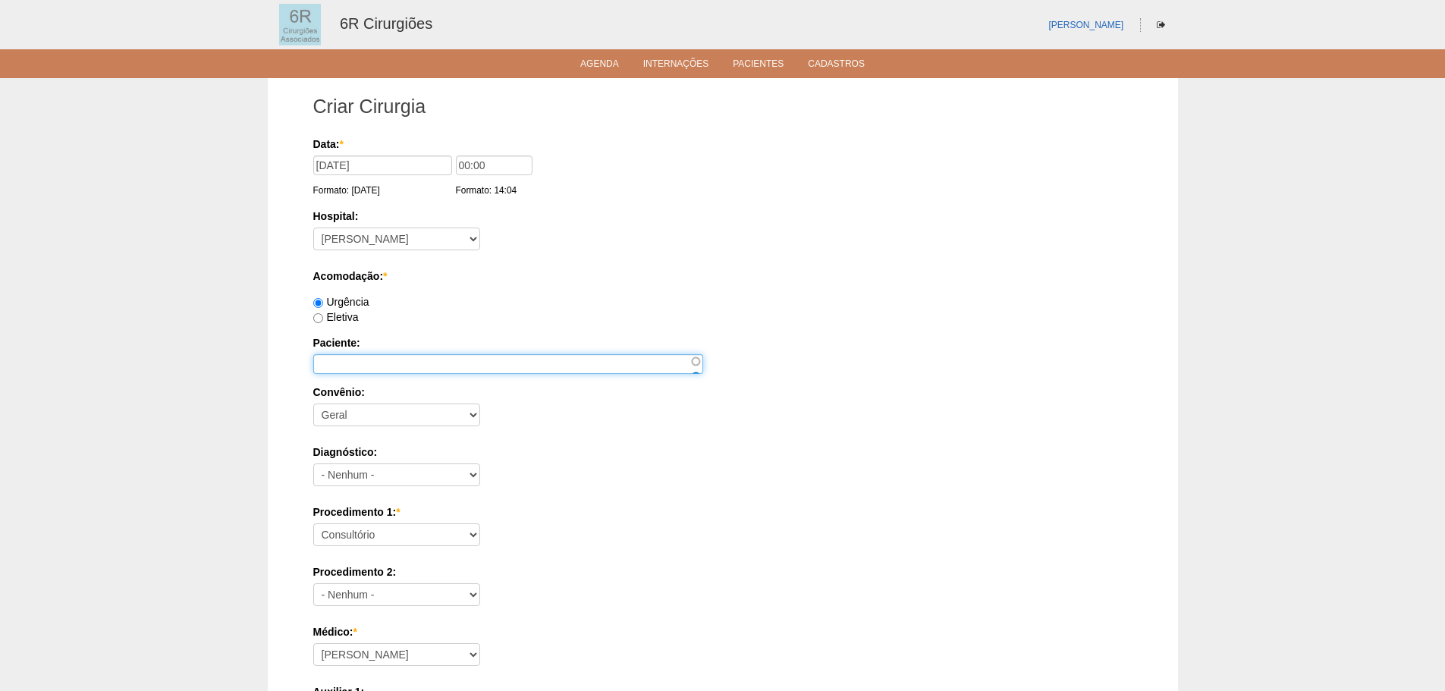
click at [371, 366] on input "Paciente:" at bounding box center [508, 364] width 390 height 20
type input "SONIA MARIA LOPEZ BOSCARIOL"
click at [384, 471] on select "- Nenhum - Abdome Agudo Abscesso Hepático Abscesso Perianal Abscesso Peritoneal…" at bounding box center [396, 474] width 167 height 23
click at [535, 490] on div "Diagnóstico: - Nenhum - Abdome Agudo Abscesso Hepático Abscesso Perianal Absces…" at bounding box center [722, 468] width 819 height 49
click at [407, 528] on select "Consultório Abscesso Hepático - Drenagem Abscesso perianal Amputação Abdômino P…" at bounding box center [396, 534] width 167 height 23
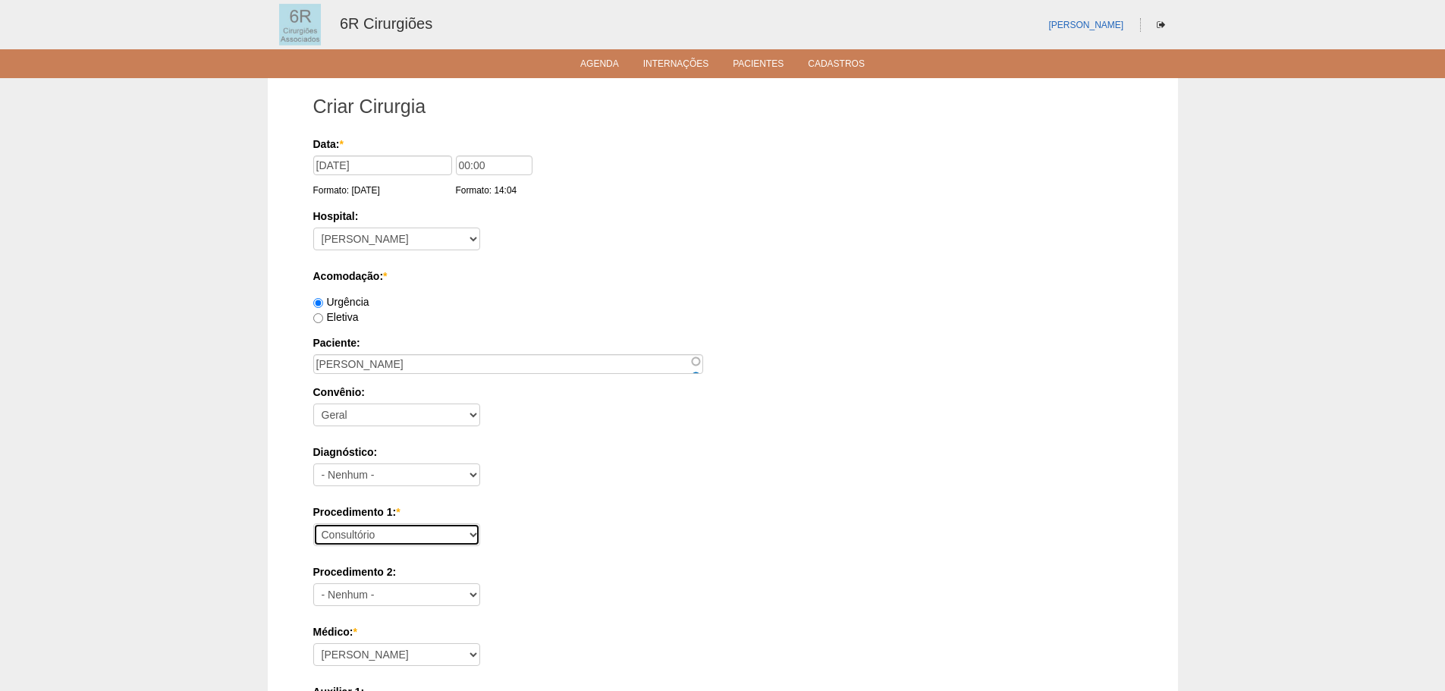
select select "66622"
click at [313, 523] on select "Consultório Abscesso Hepático - Drenagem Abscesso perianal Amputação Abdômino P…" at bounding box center [396, 534] width 167 height 23
click at [660, 532] on div "Procedimento 1: * Consultório Abscesso Hepático - Drenagem Abscesso perianal Am…" at bounding box center [722, 528] width 819 height 49
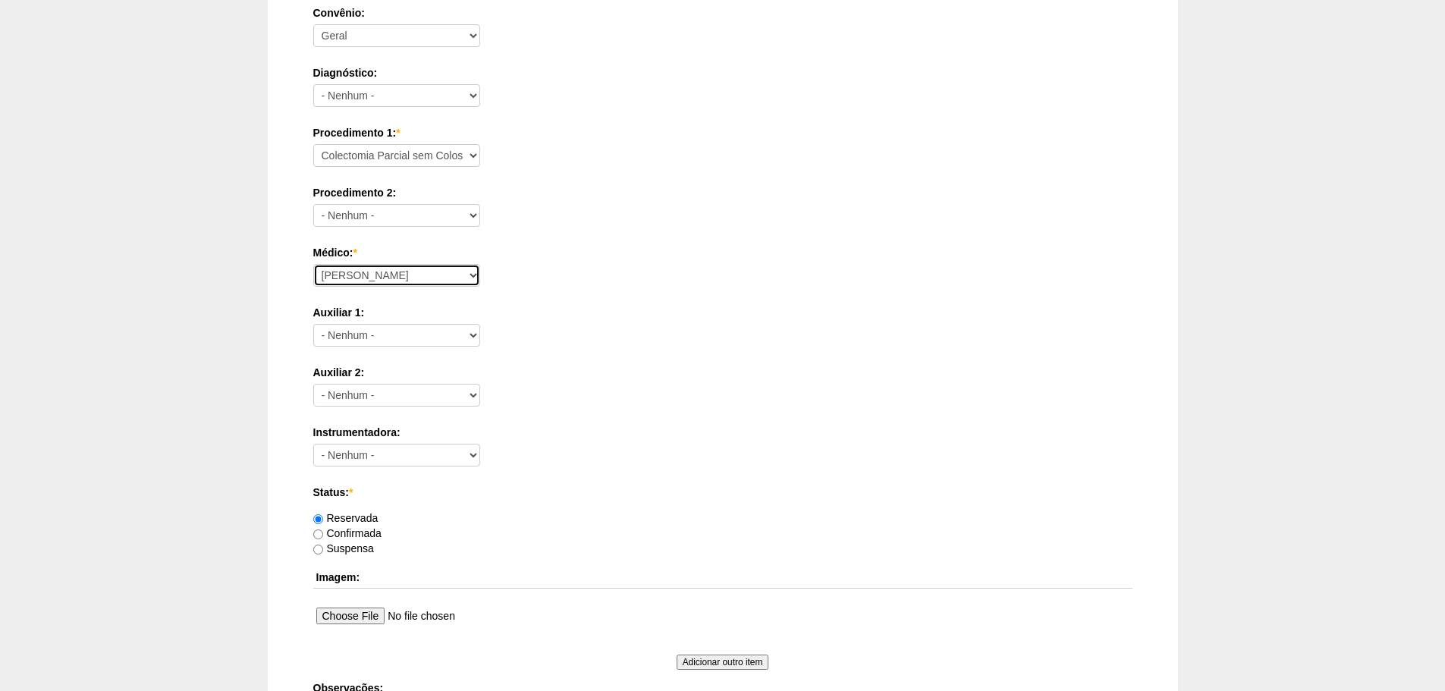
click at [377, 275] on select "Aline Zanon Bariatricas Bruno Bulisani Bruno Oliveira Carolina Waterkemper Elvy…" at bounding box center [396, 275] width 167 height 23
select select "71"
click at [313, 264] on select "Aline Zanon Bariatricas Bruno Bulisani Bruno Oliveira Carolina Waterkemper Elvy…" at bounding box center [396, 275] width 167 height 23
click at [636, 425] on label "Instrumentadora:" at bounding box center [722, 432] width 819 height 15
click at [480, 444] on select "- Nenhum -" at bounding box center [396, 455] width 167 height 23
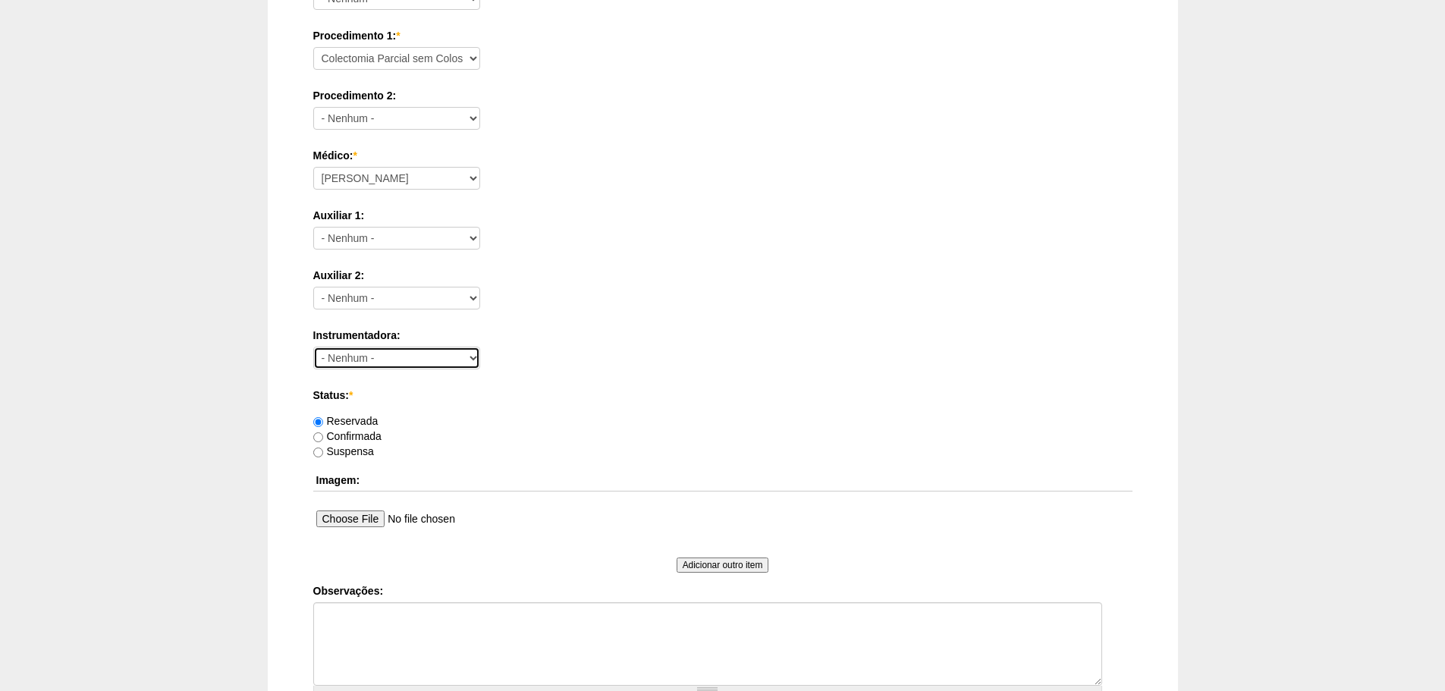
scroll to position [663, 0]
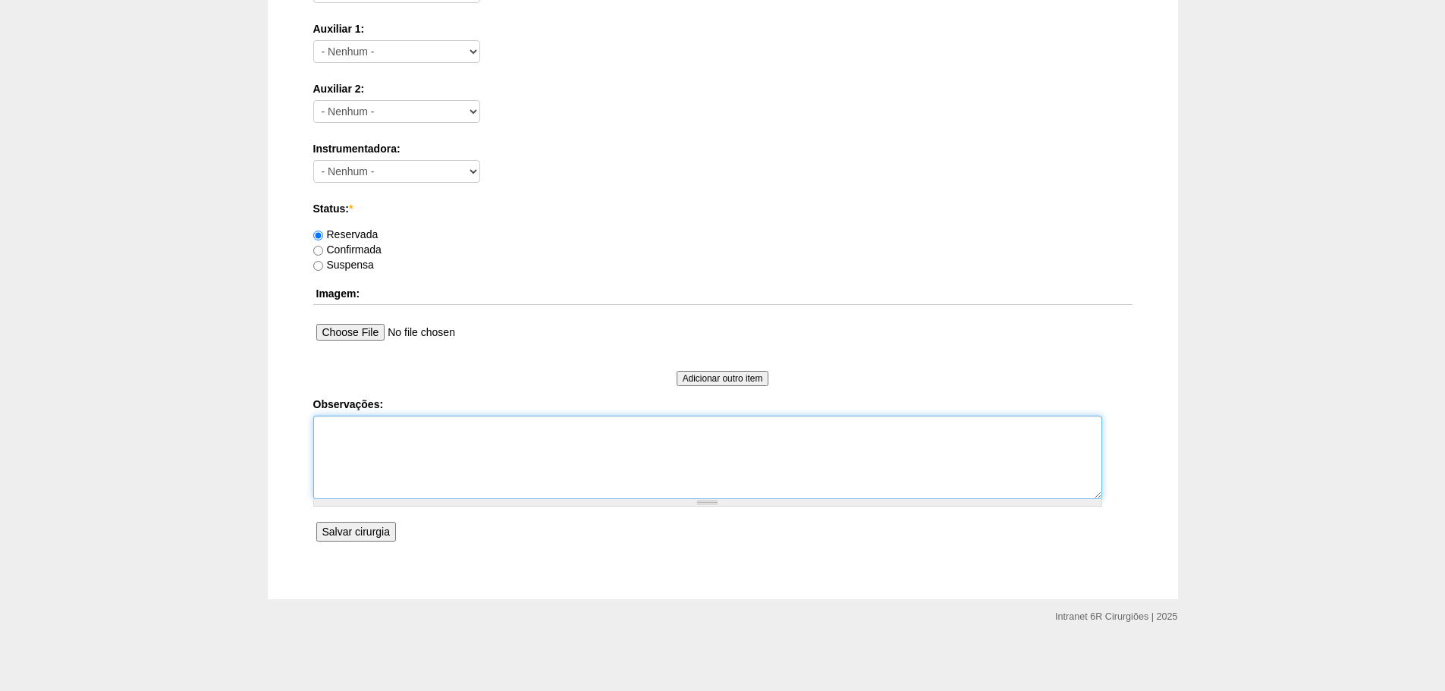
click at [328, 456] on textarea "Observações:" at bounding box center [707, 457] width 789 height 83
type textarea "COLEC DIREITA, INTERNA EM 14/08"
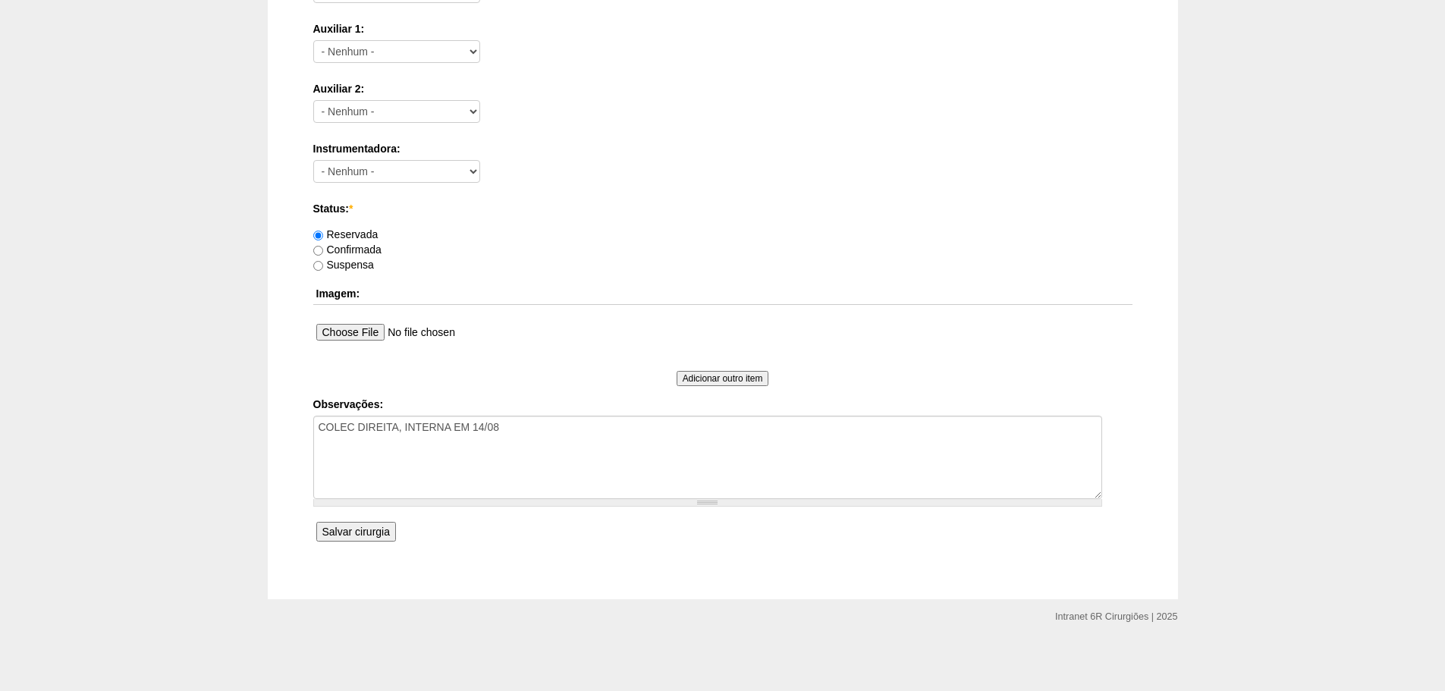
click at [389, 526] on input "Salvar cirurgia" at bounding box center [356, 532] width 80 height 20
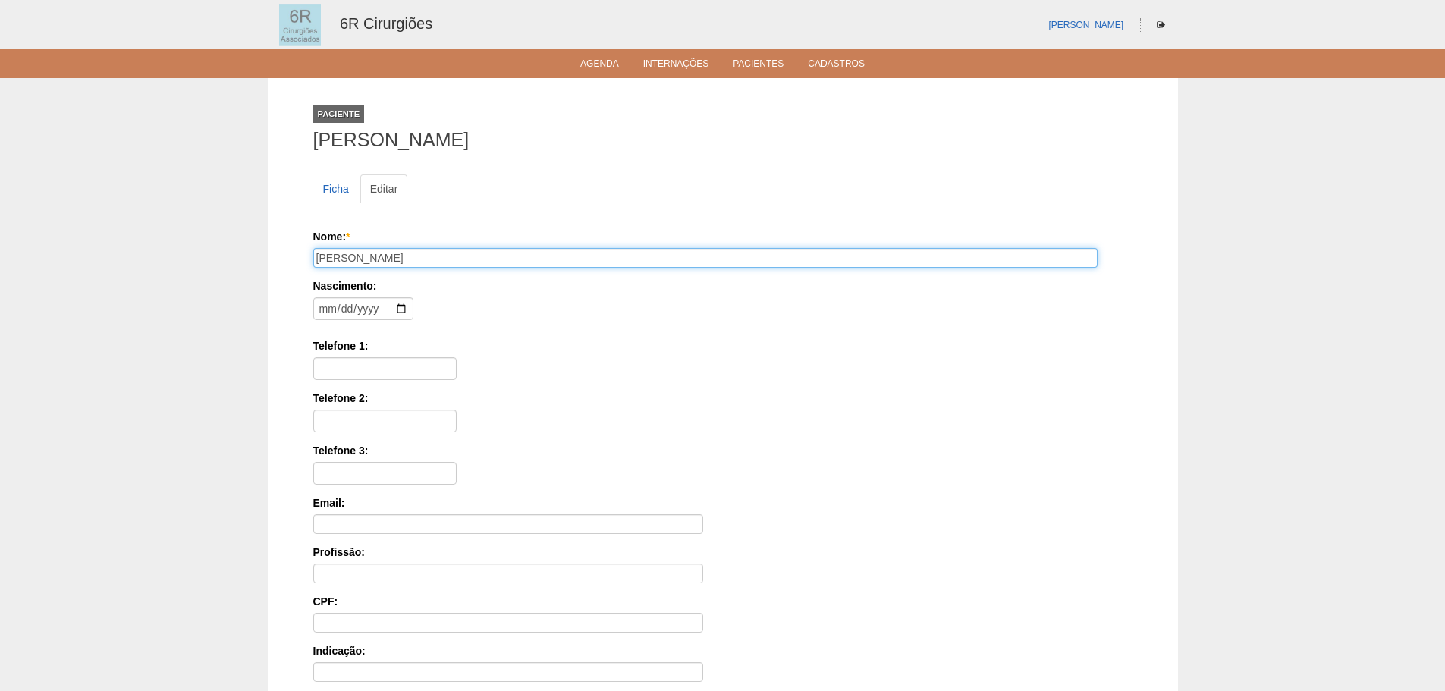
drag, startPoint x: 494, startPoint y: 256, endPoint x: 249, endPoint y: 271, distance: 245.4
click at [249, 271] on div "Paciente [PERSON_NAME] Ficha Editar Nome: * [PERSON_NAME] Nascimento: Formato: …" at bounding box center [722, 456] width 1445 height 756
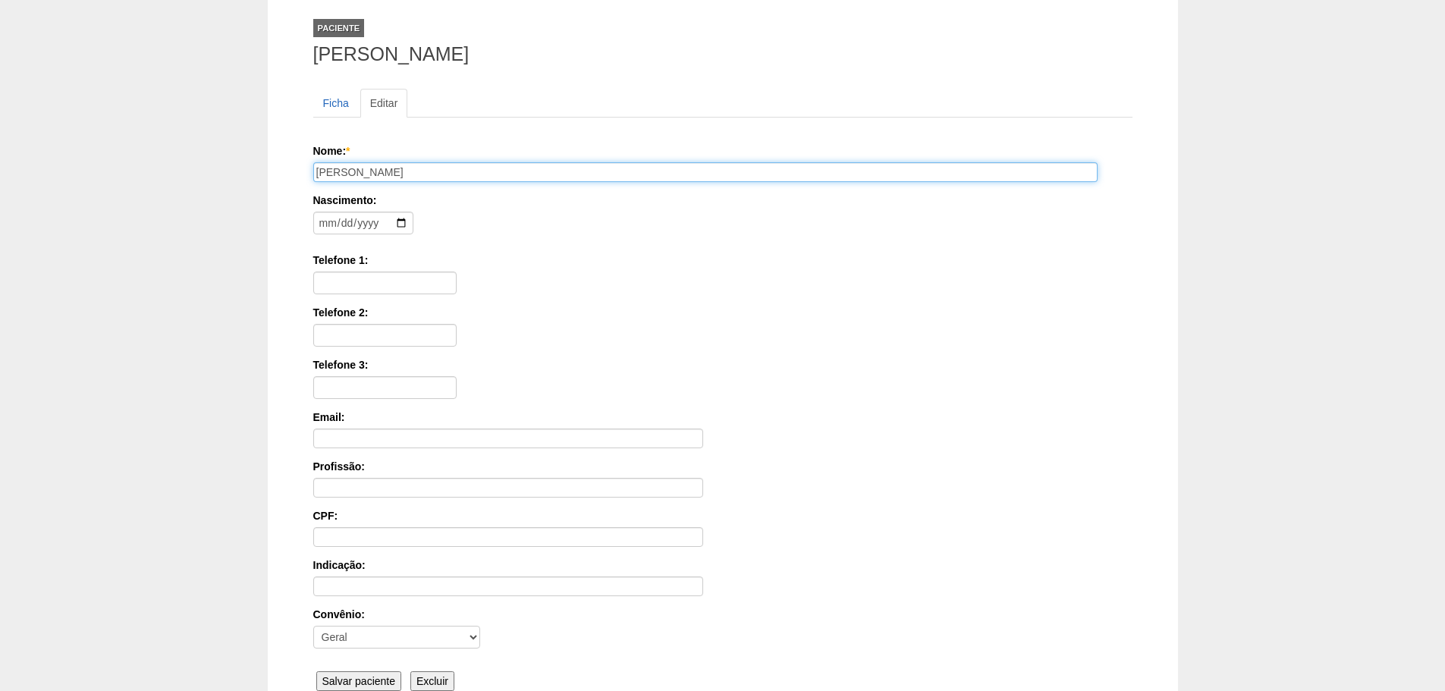
scroll to position [235, 0]
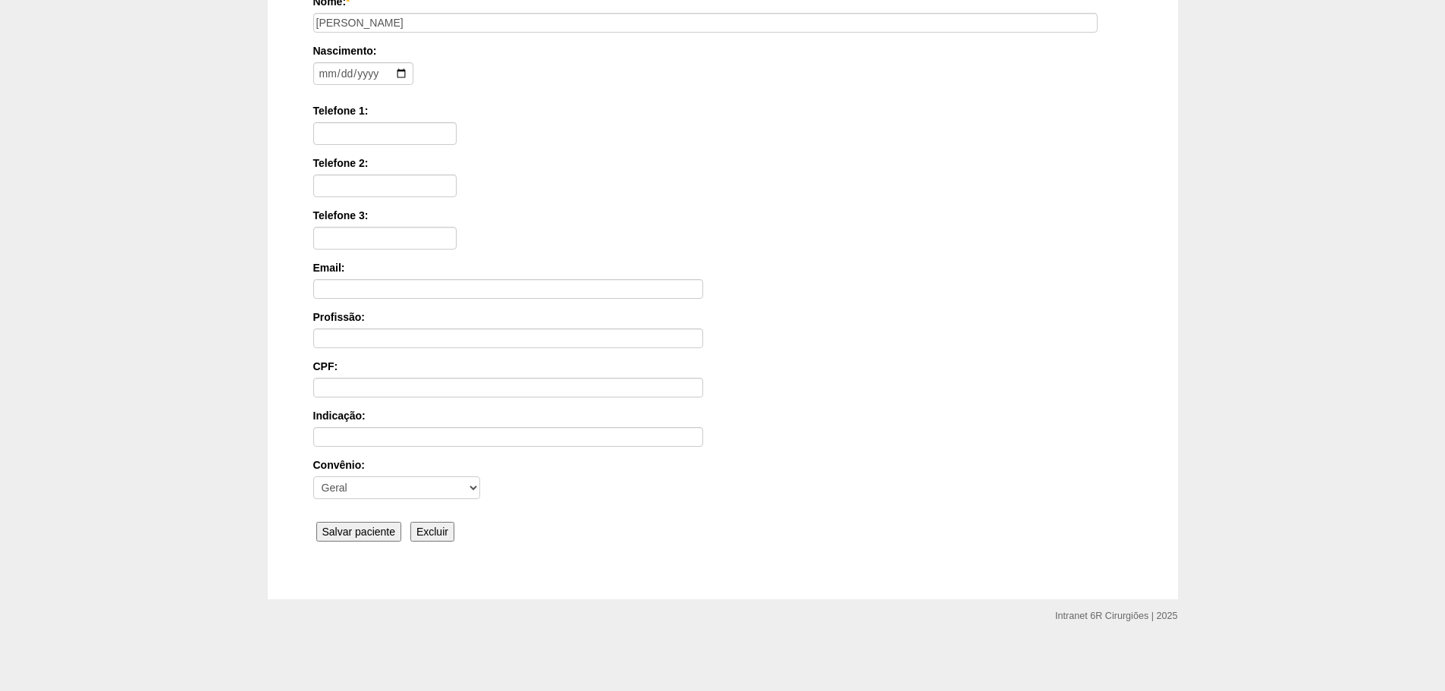
click at [331, 531] on input "Salvar paciente" at bounding box center [359, 532] width 86 height 20
